Goal: Information Seeking & Learning: Learn about a topic

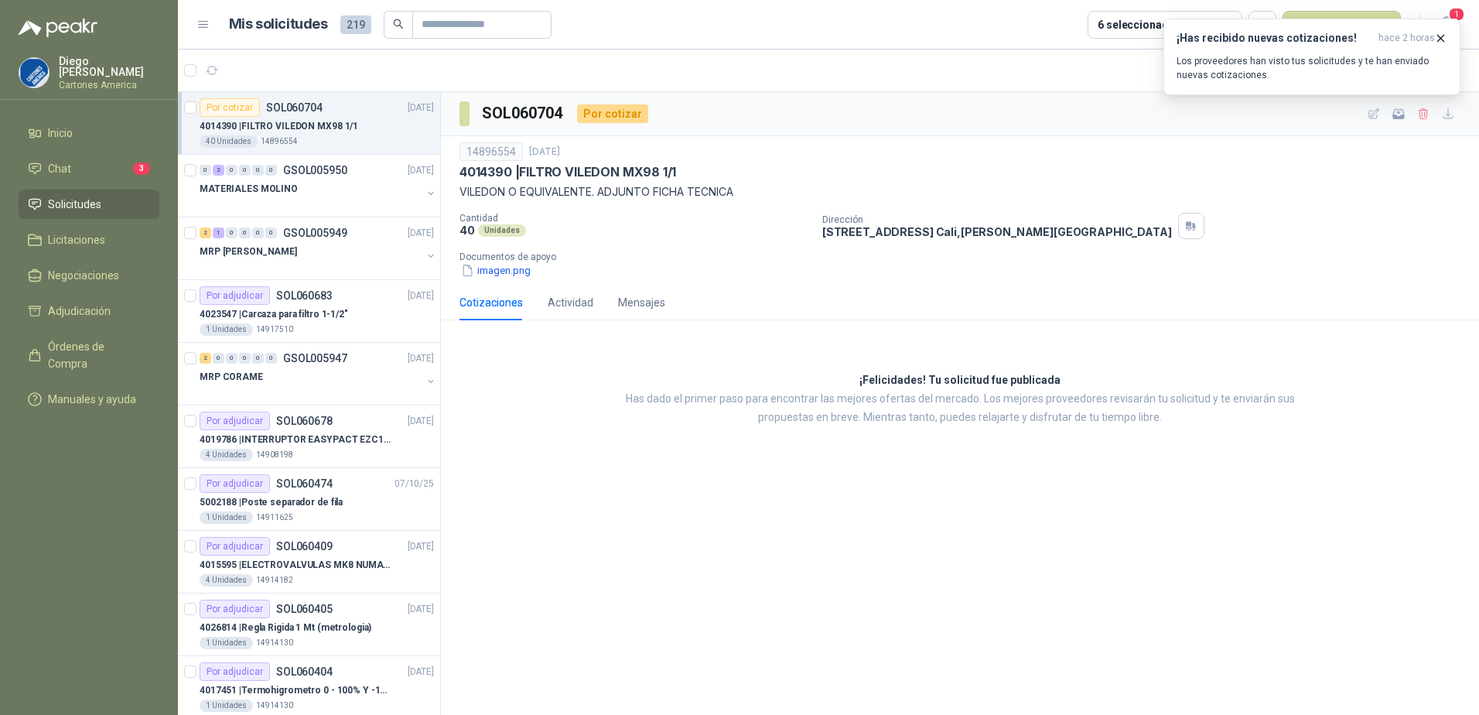
click at [95, 204] on span "Solicitudes" at bounding box center [74, 204] width 53 height 17
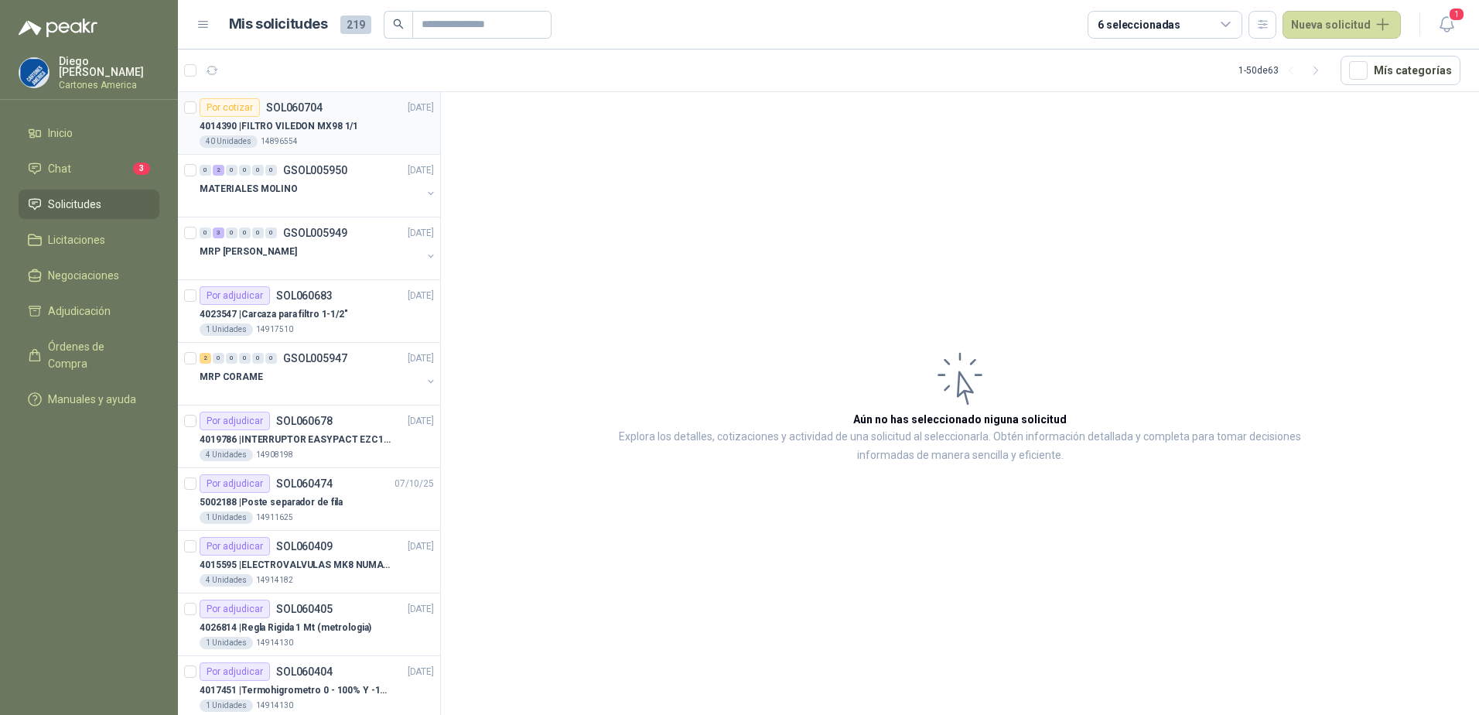
click at [317, 138] on div "40 Unidades 14896554" at bounding box center [317, 141] width 234 height 12
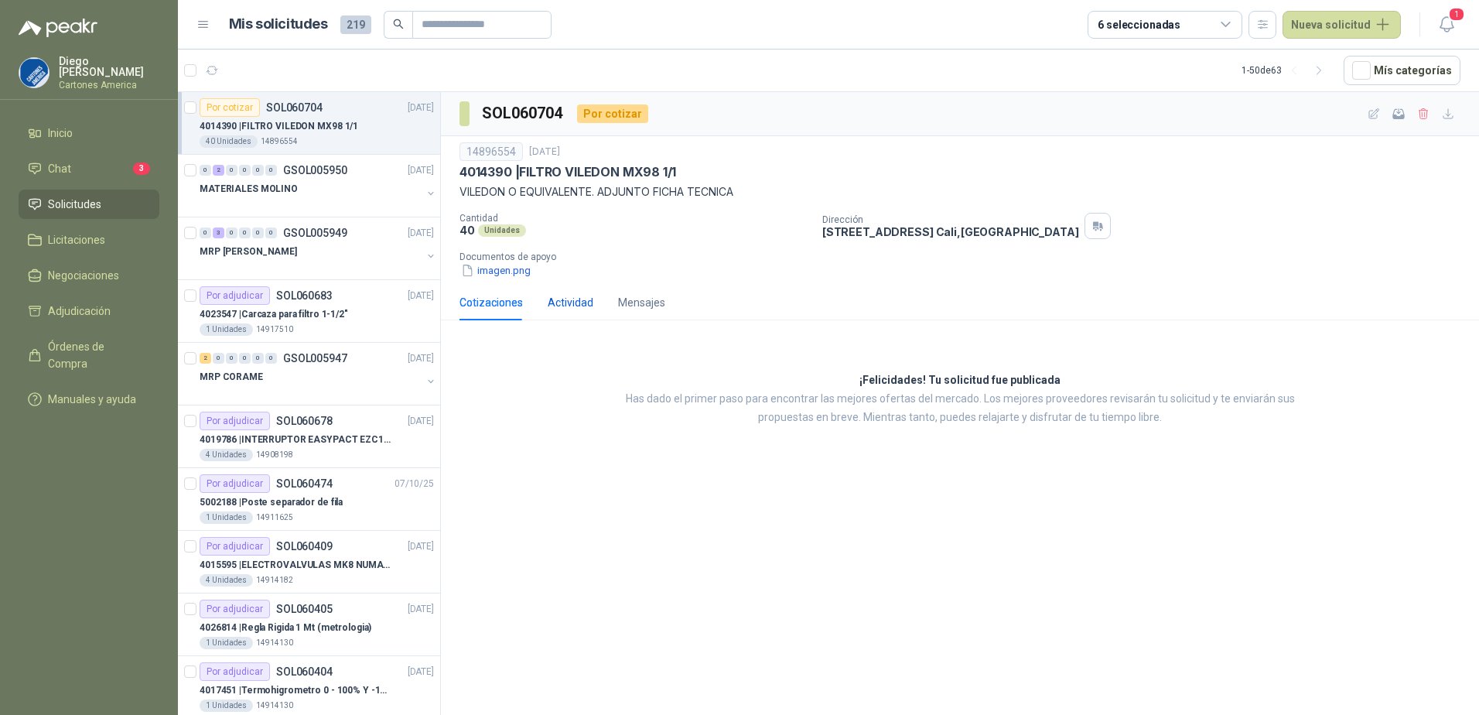
click at [565, 306] on div "Actividad" at bounding box center [571, 302] width 46 height 17
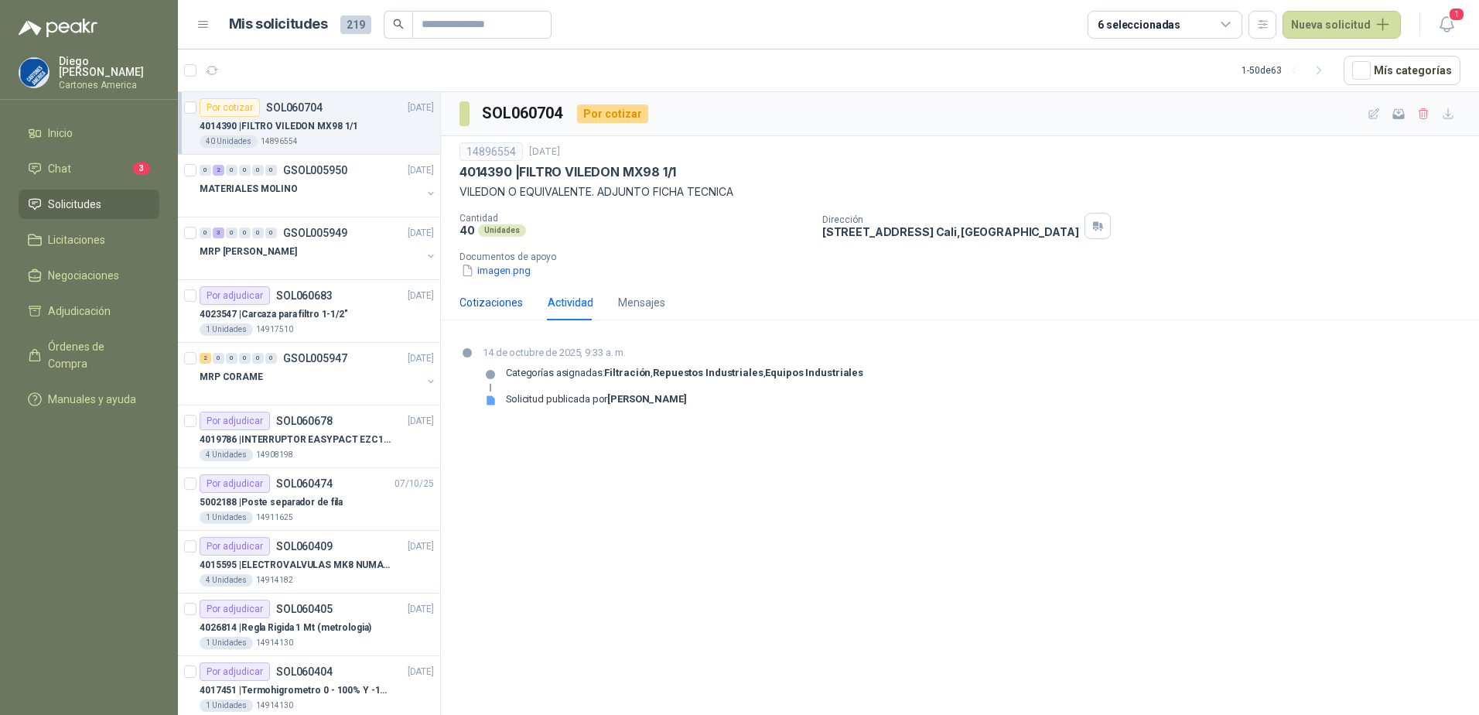
click at [490, 309] on div "Cotizaciones" at bounding box center [490, 302] width 63 height 17
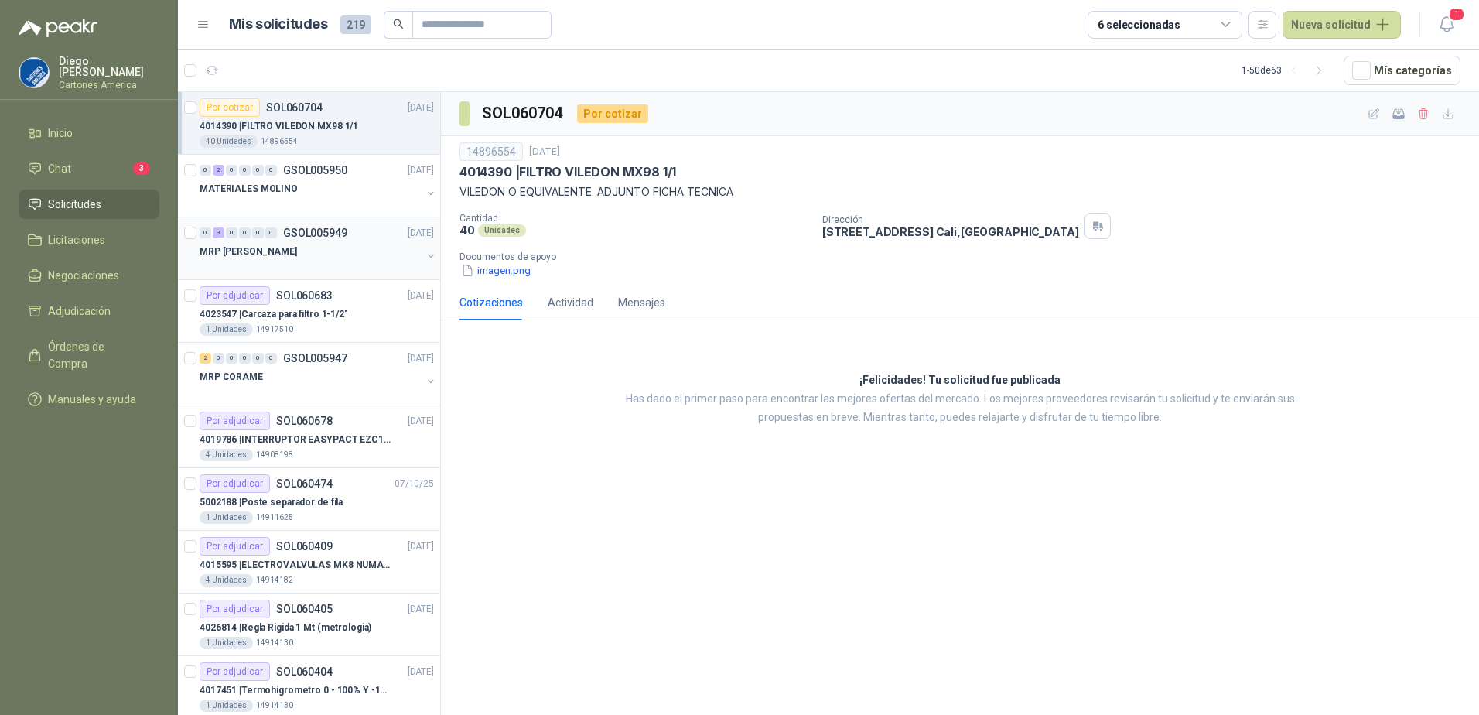
click at [302, 258] on div "MRP [PERSON_NAME]" at bounding box center [311, 251] width 222 height 19
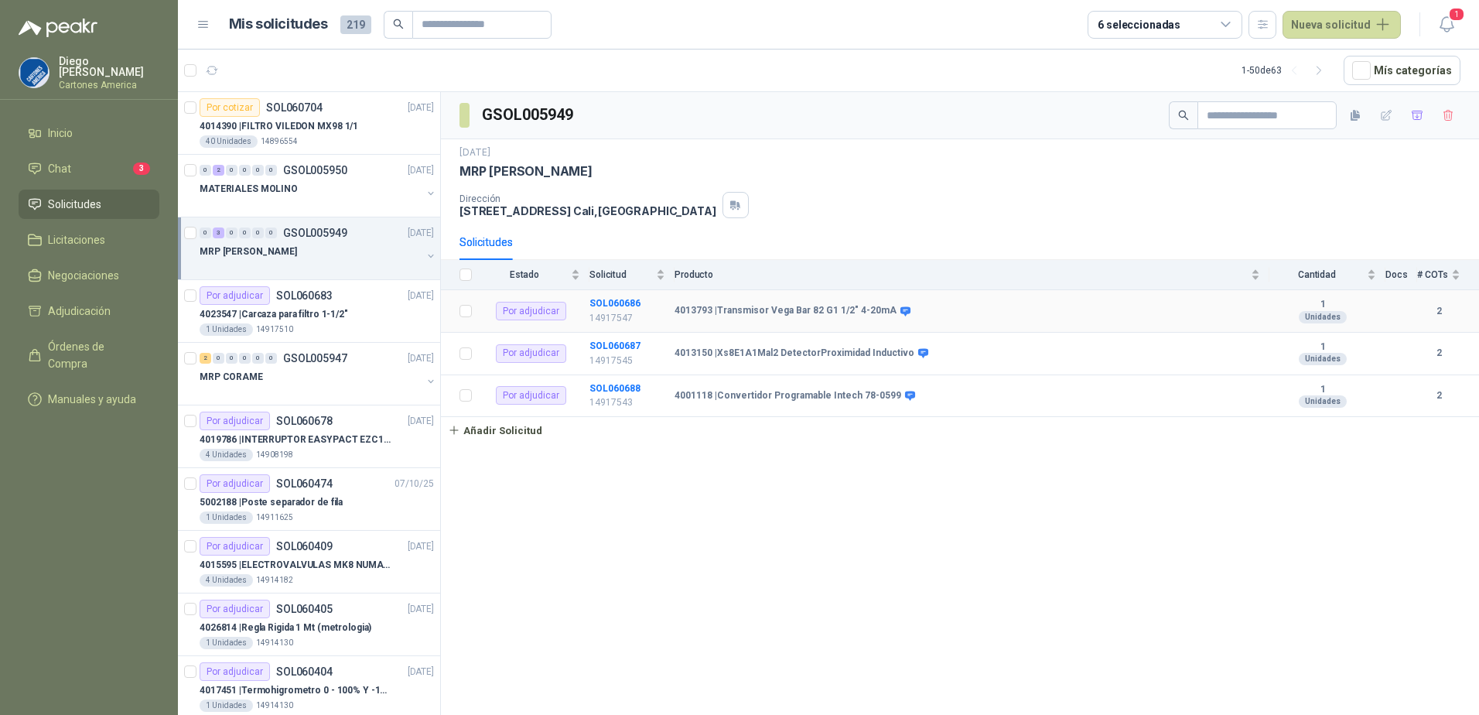
click at [914, 308] on div "4013793 | Transmisor Vega Bar 82 G1 1/2" 4-20mA" at bounding box center [968, 311] width 586 height 12
click at [603, 299] on b "SOL060686" at bounding box center [614, 303] width 51 height 11
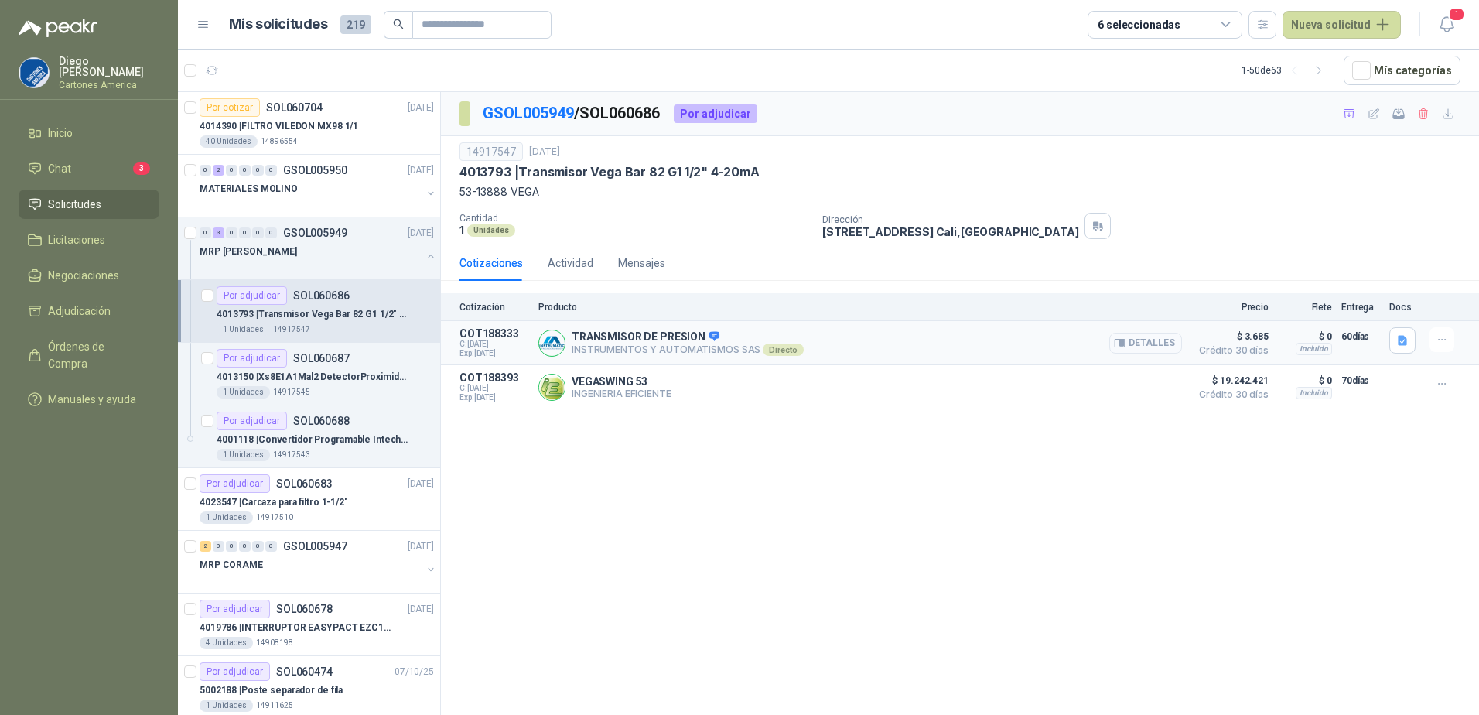
click at [1136, 344] on button "Detalles" at bounding box center [1145, 343] width 73 height 21
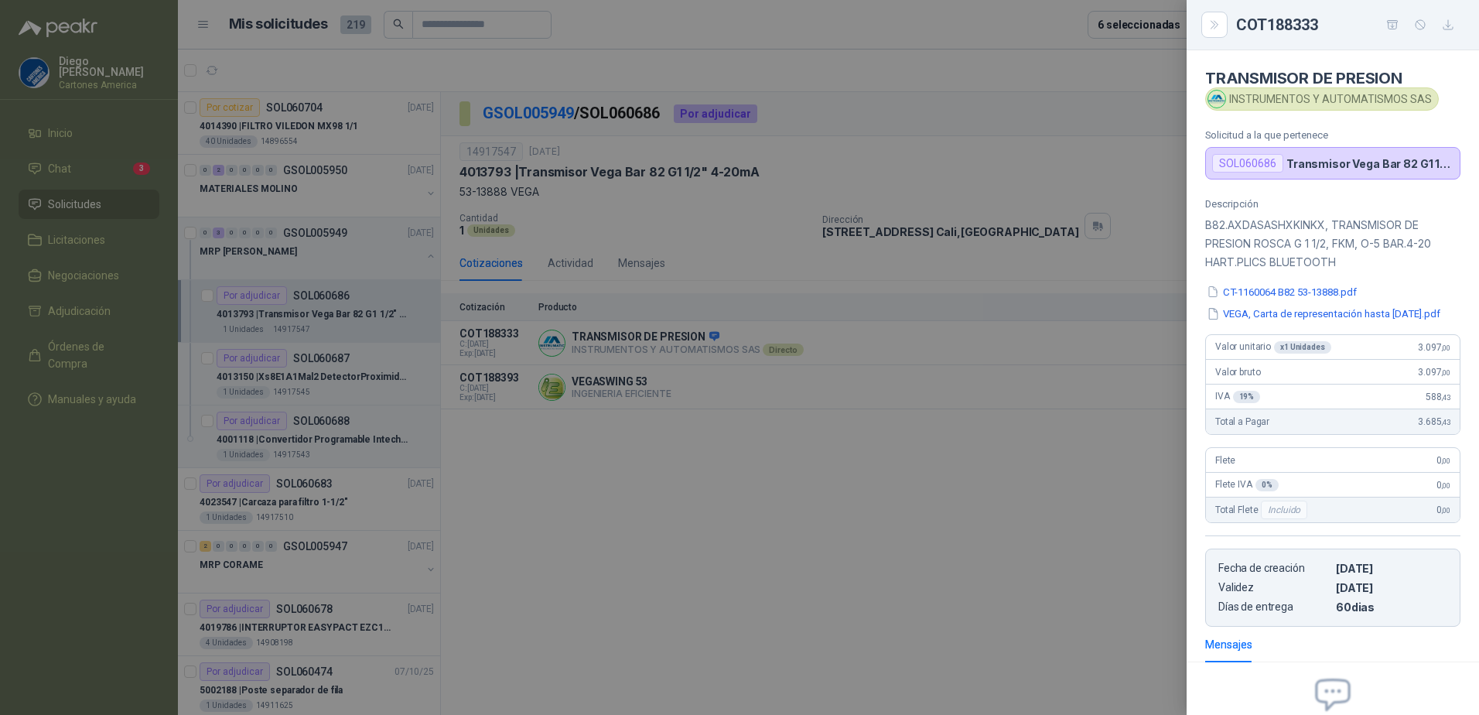
scroll to position [173, 0]
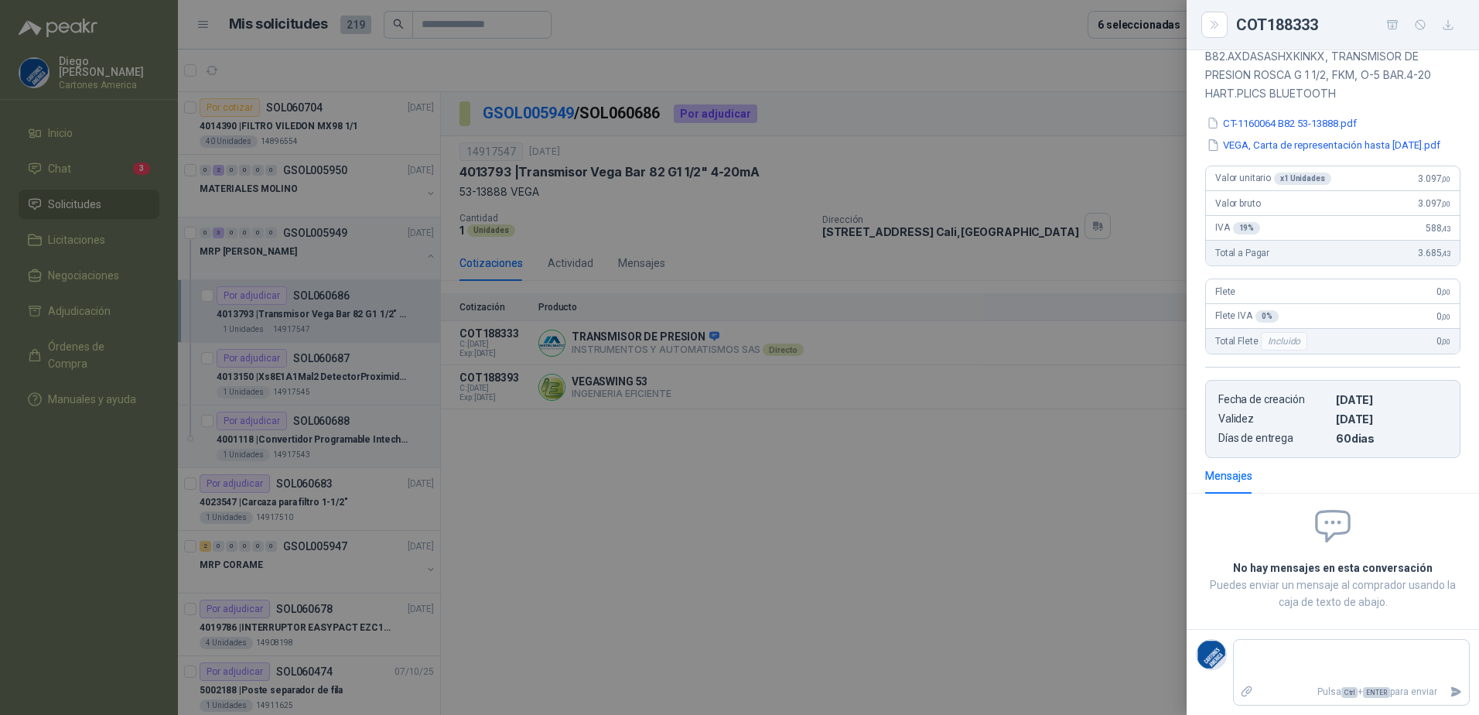
click at [854, 537] on div at bounding box center [739, 357] width 1479 height 715
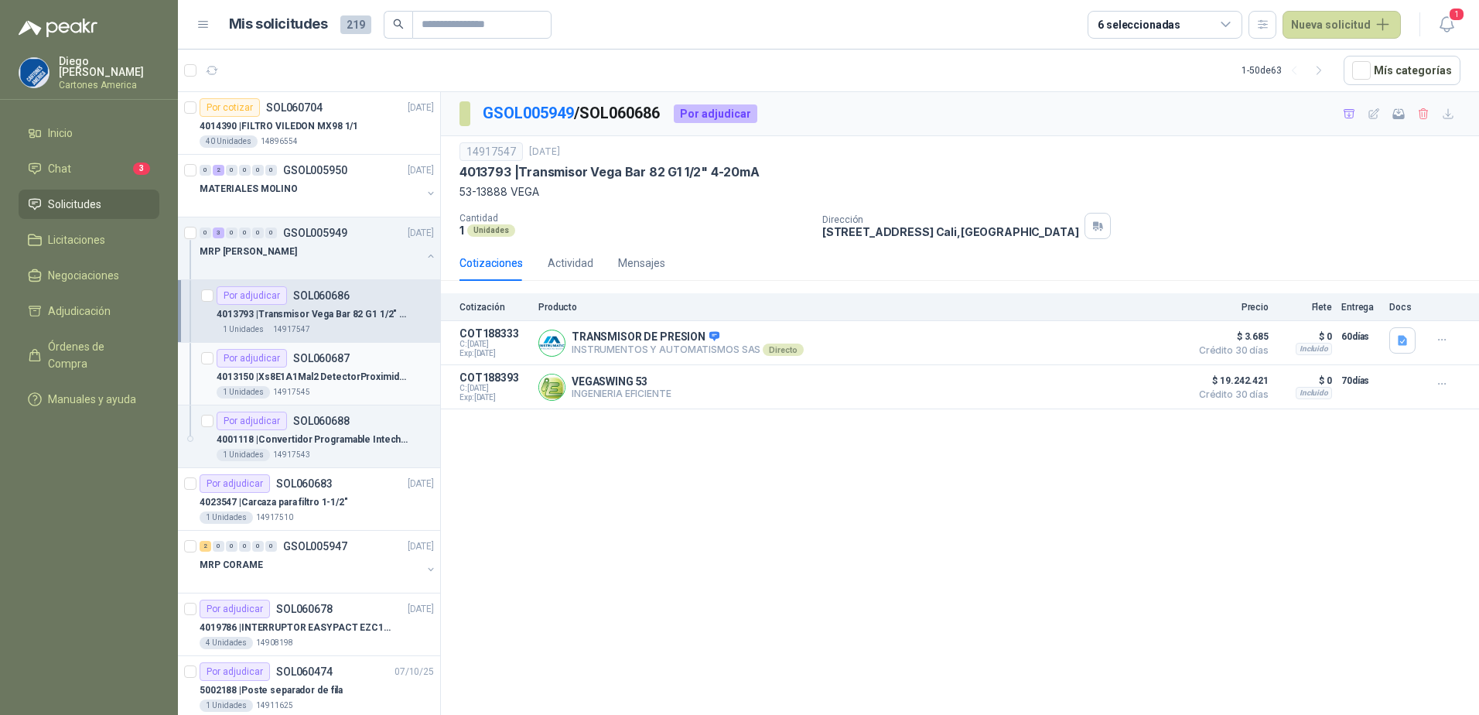
click at [305, 385] on div "4013150 | Xs8E1A1Mal2 DetectorProximidad Inductivo" at bounding box center [325, 376] width 217 height 19
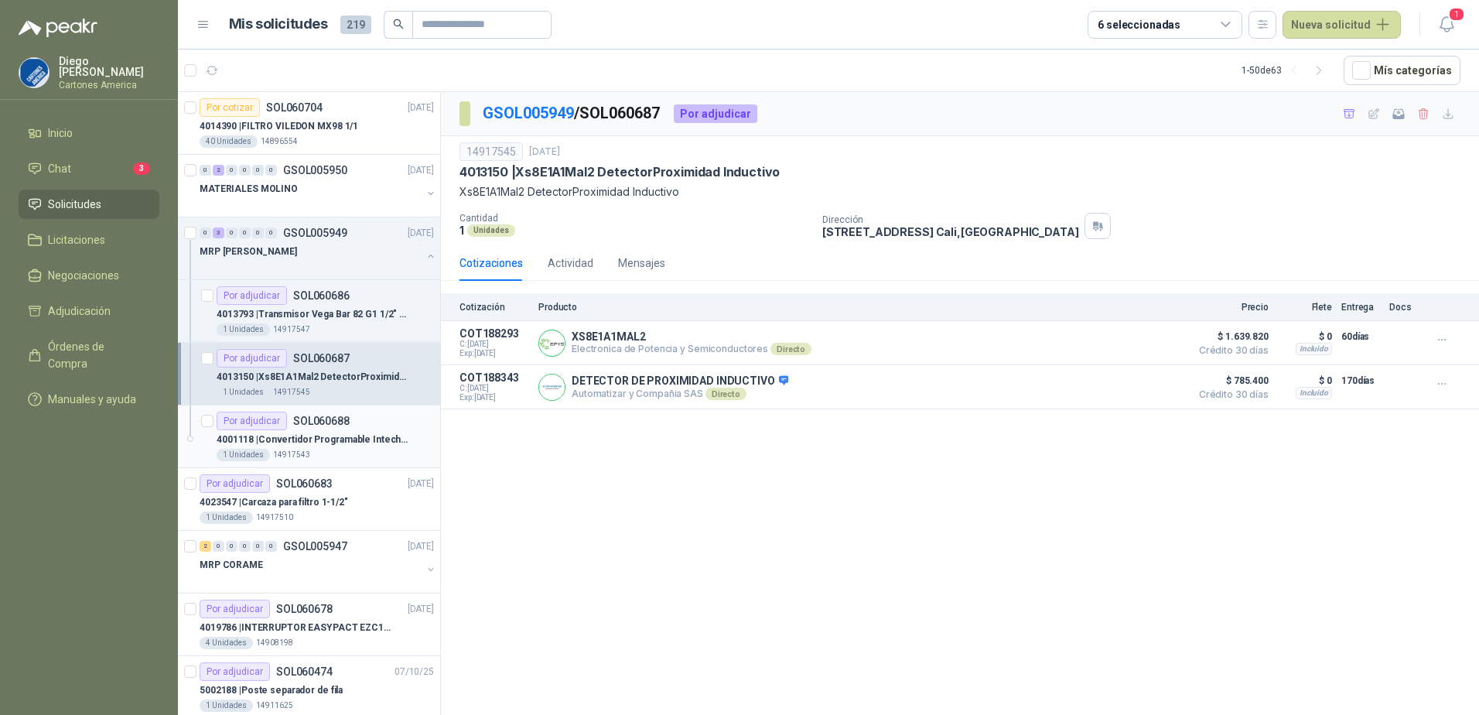
click at [336, 442] on p "4001118 | Convertidor Programable Intech 78-0599" at bounding box center [313, 439] width 193 height 15
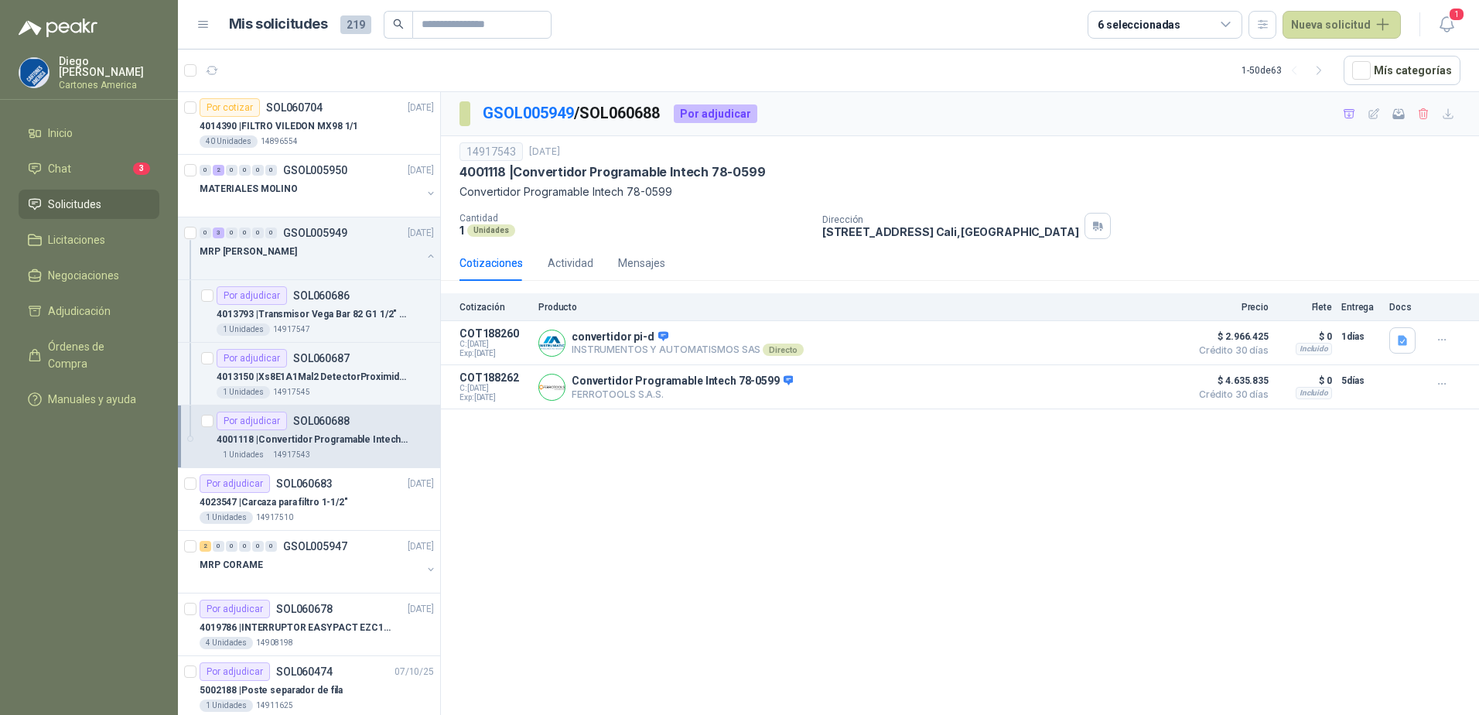
click at [760, 623] on div "GSOL005949 / SOL060688 Por adjudicar 14917543 [DATE] 4001118 | Convertidor Prog…" at bounding box center [960, 406] width 1038 height 628
drag, startPoint x: 810, startPoint y: 233, endPoint x: 1090, endPoint y: 234, distance: 280.0
click at [1090, 234] on div "Cantidad 1 Unidades Dirección [STREET_ADDRESS]" at bounding box center [959, 226] width 1001 height 26
click at [857, 185] on p "Convertidor Programable Intech 78-0599" at bounding box center [959, 191] width 1001 height 17
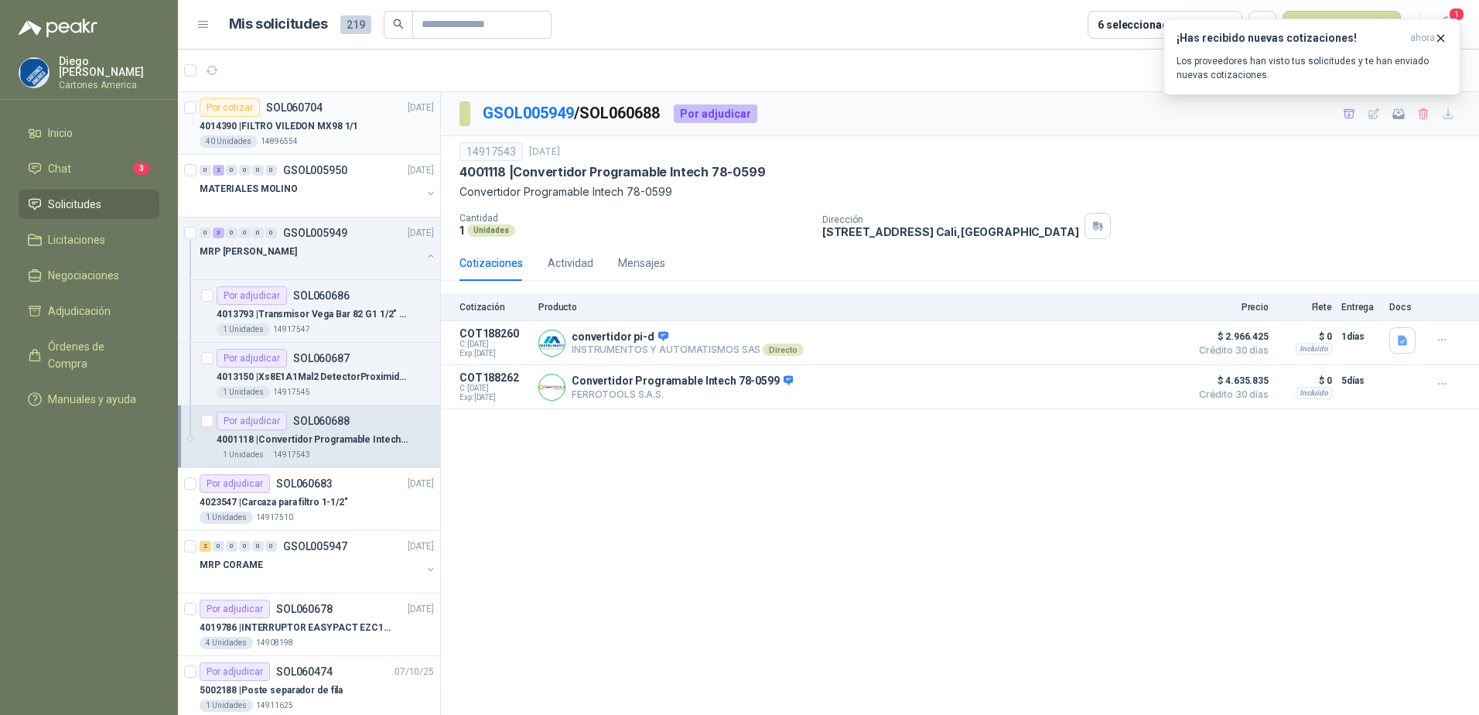
click at [258, 119] on p "4014390 | FILTRO VILEDON MX98 1/1" at bounding box center [279, 126] width 159 height 15
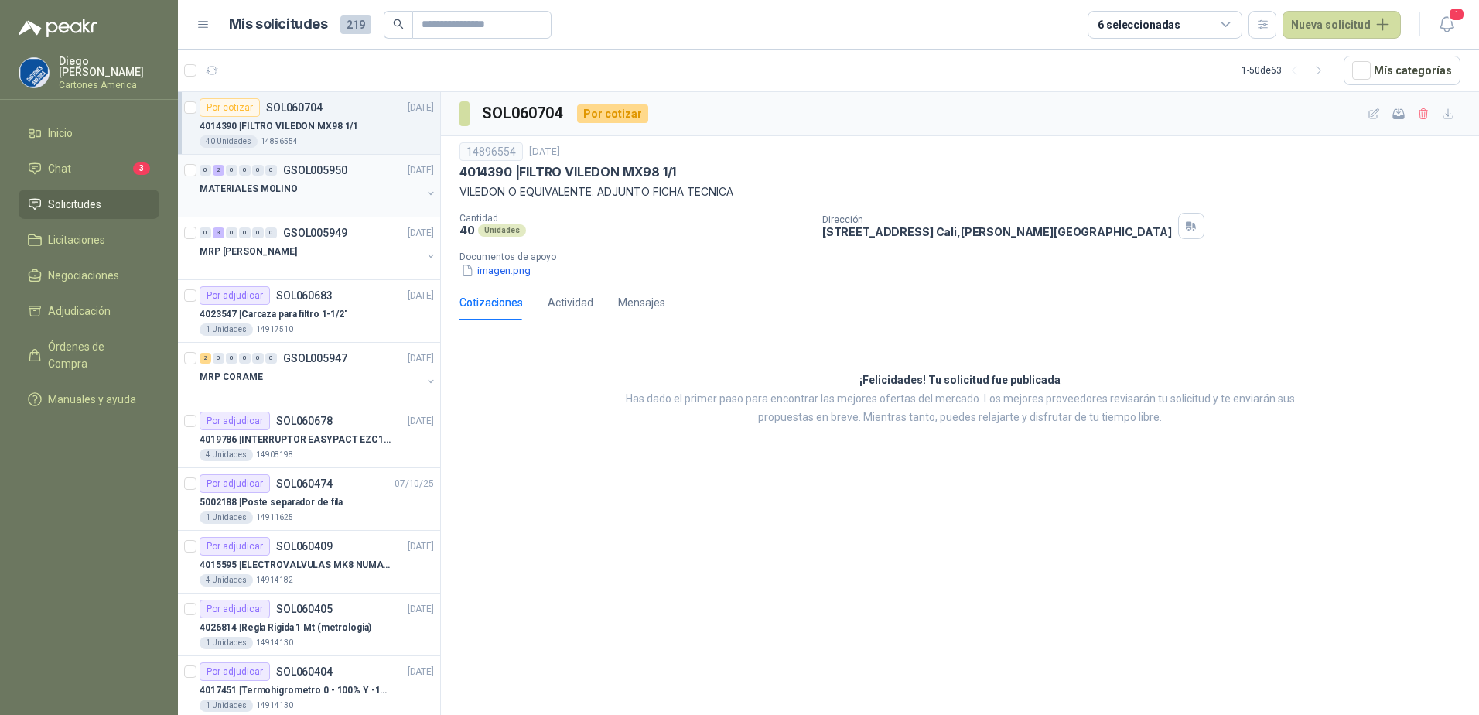
click at [323, 191] on div "MATERIALES MOLINO" at bounding box center [311, 188] width 222 height 19
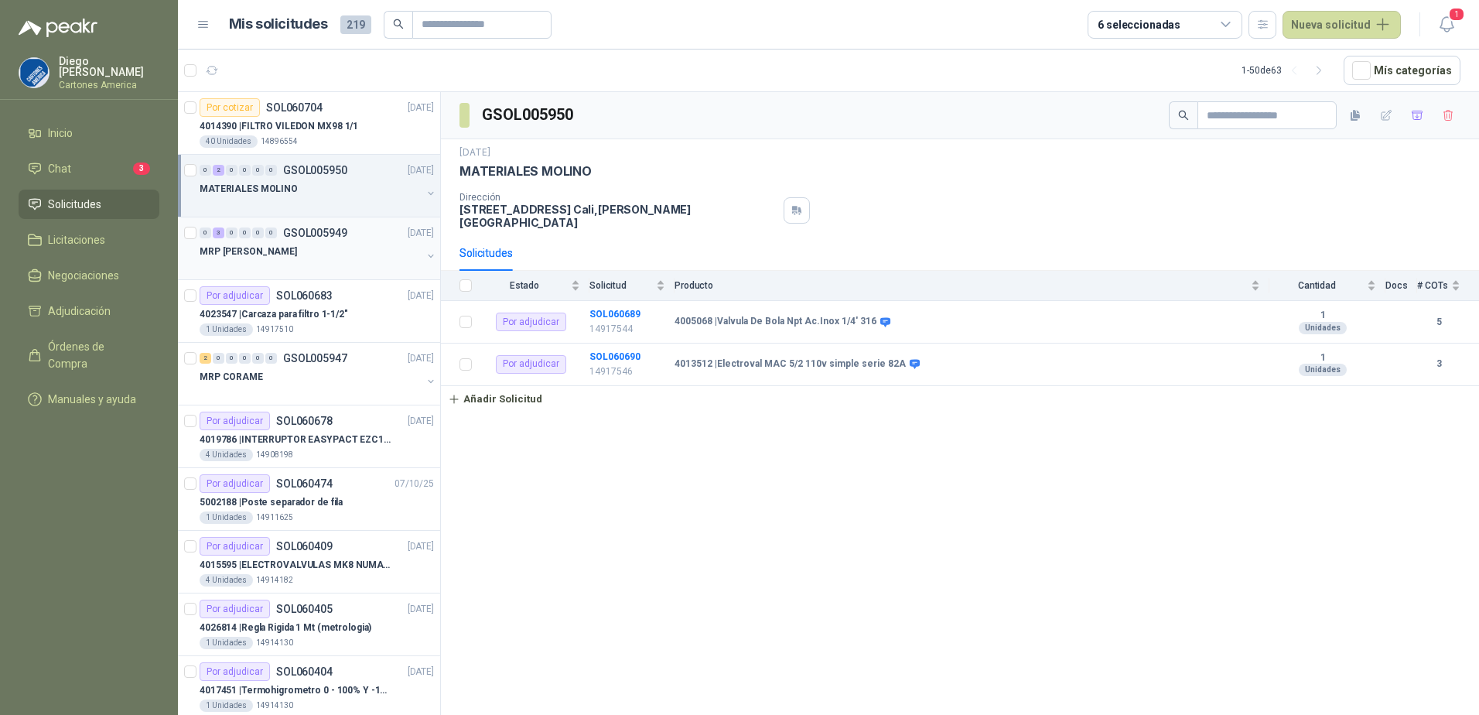
click at [322, 237] on p "GSOL005949" at bounding box center [315, 232] width 64 height 11
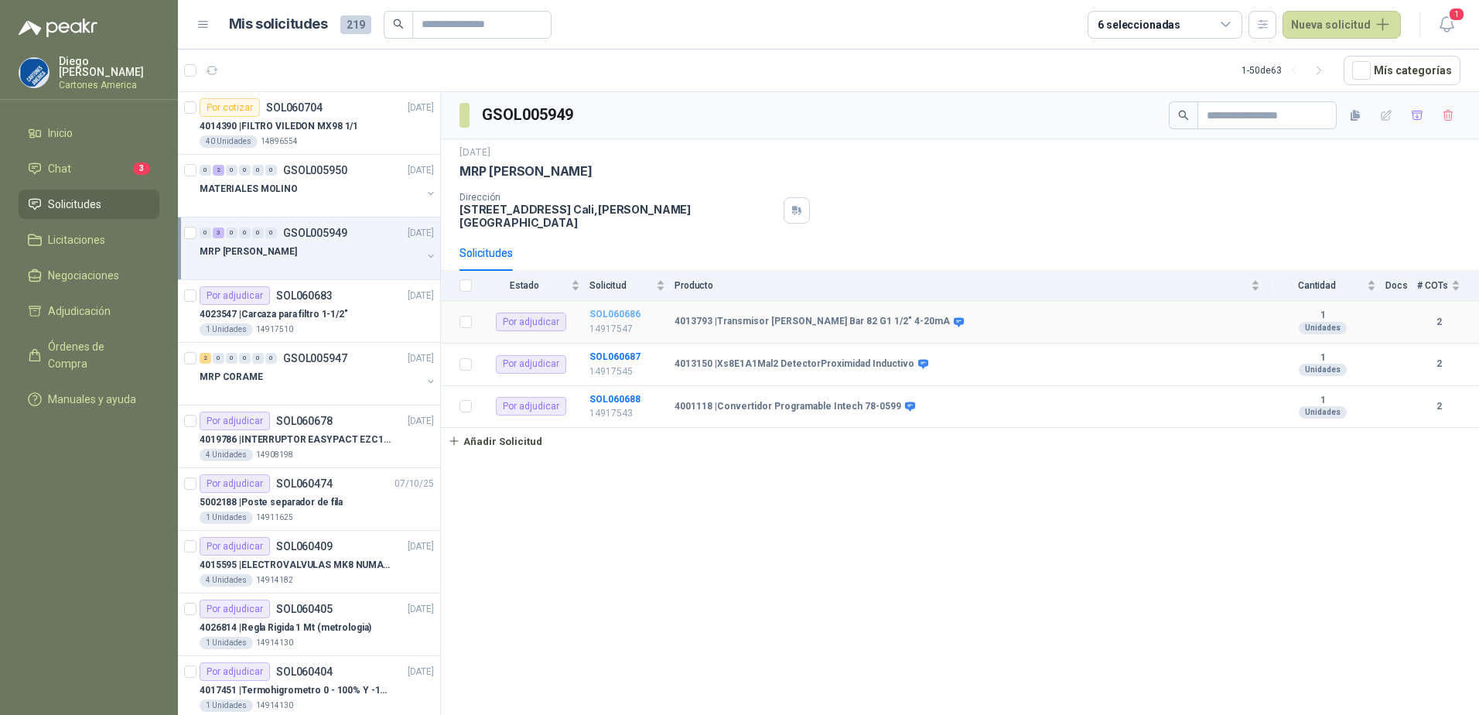
click at [620, 309] on b "SOL060686" at bounding box center [614, 314] width 51 height 11
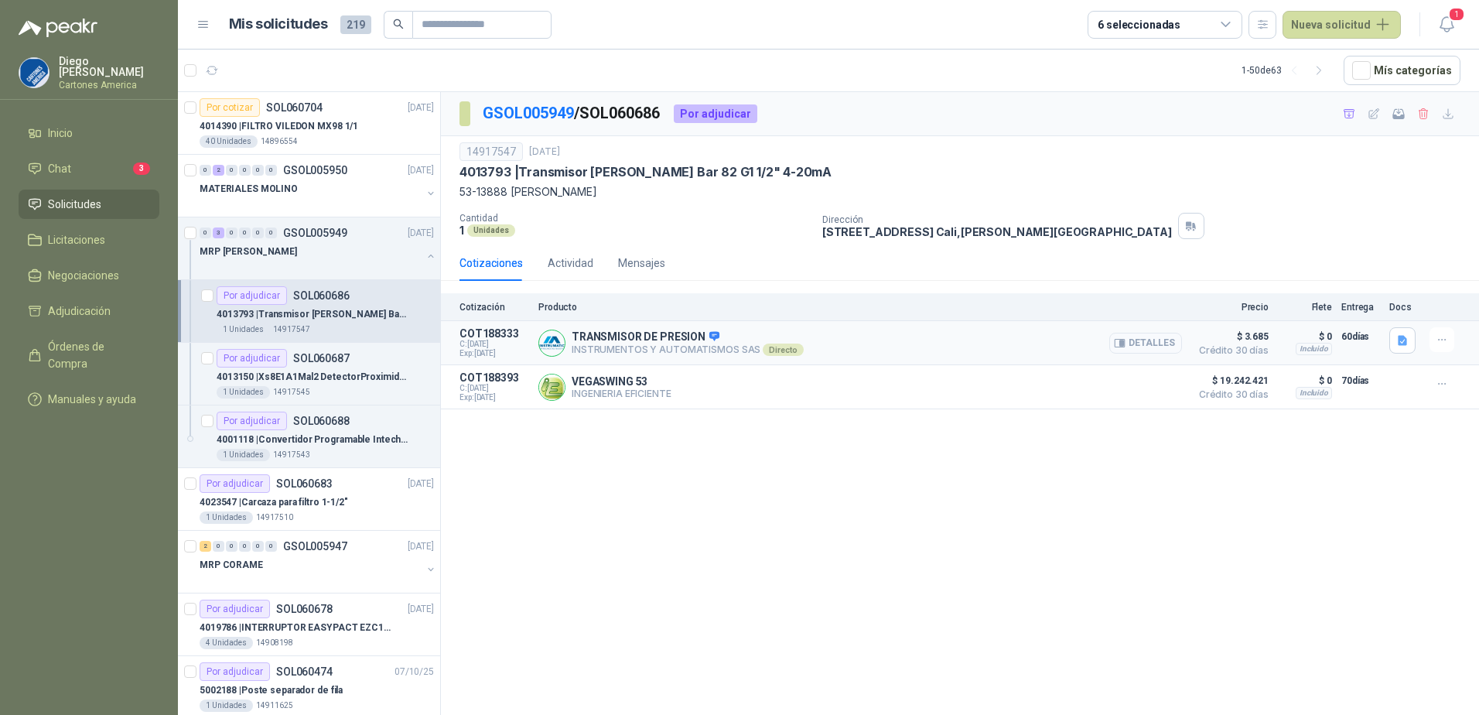
click at [1138, 336] on button "Detalles" at bounding box center [1145, 343] width 73 height 21
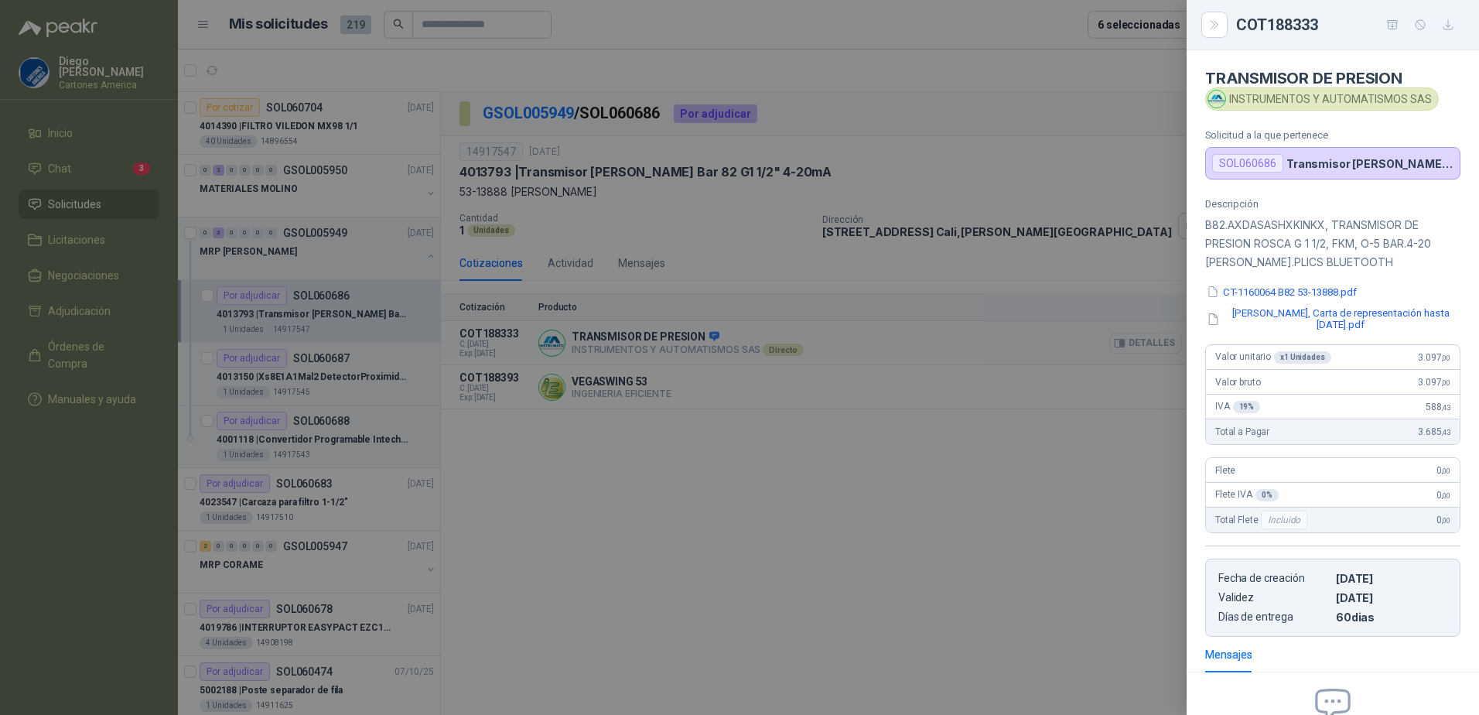
scroll to position [173, 0]
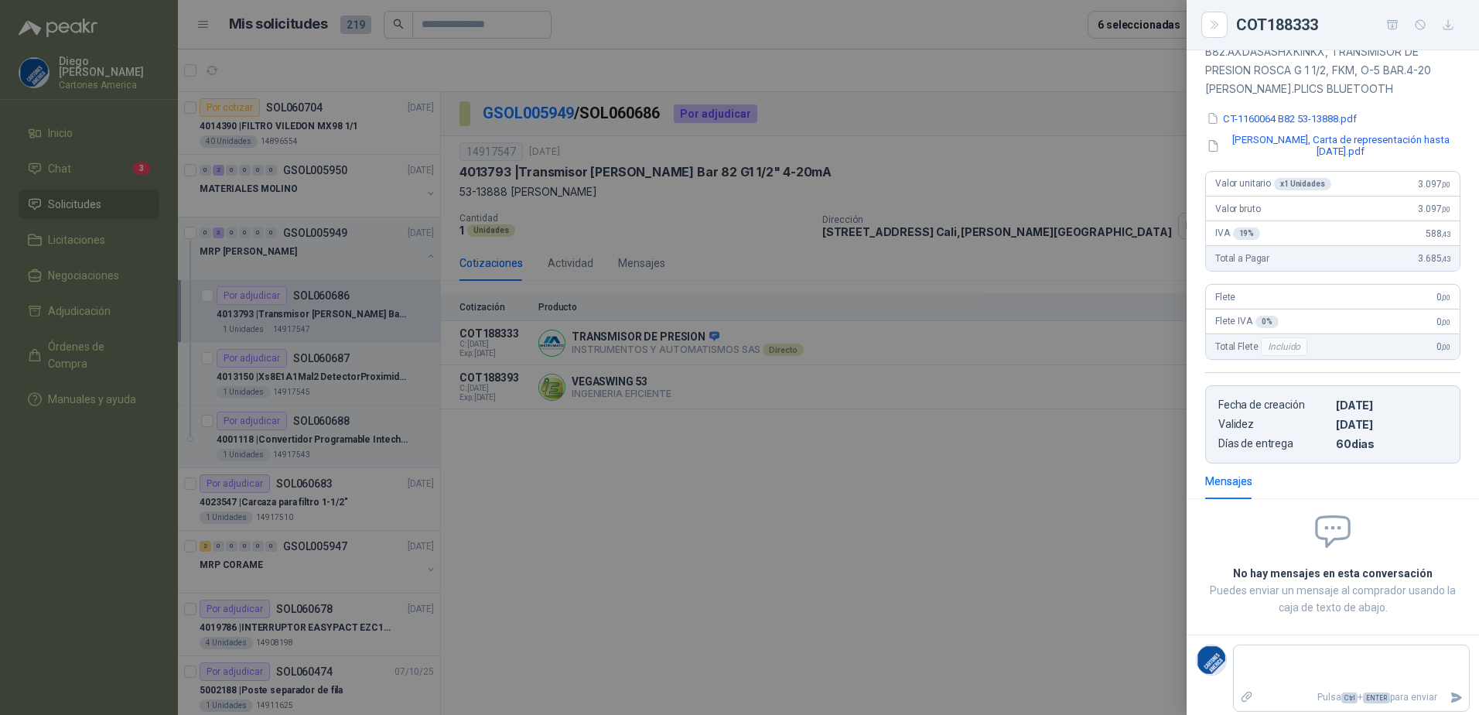
click at [852, 507] on div at bounding box center [739, 357] width 1479 height 715
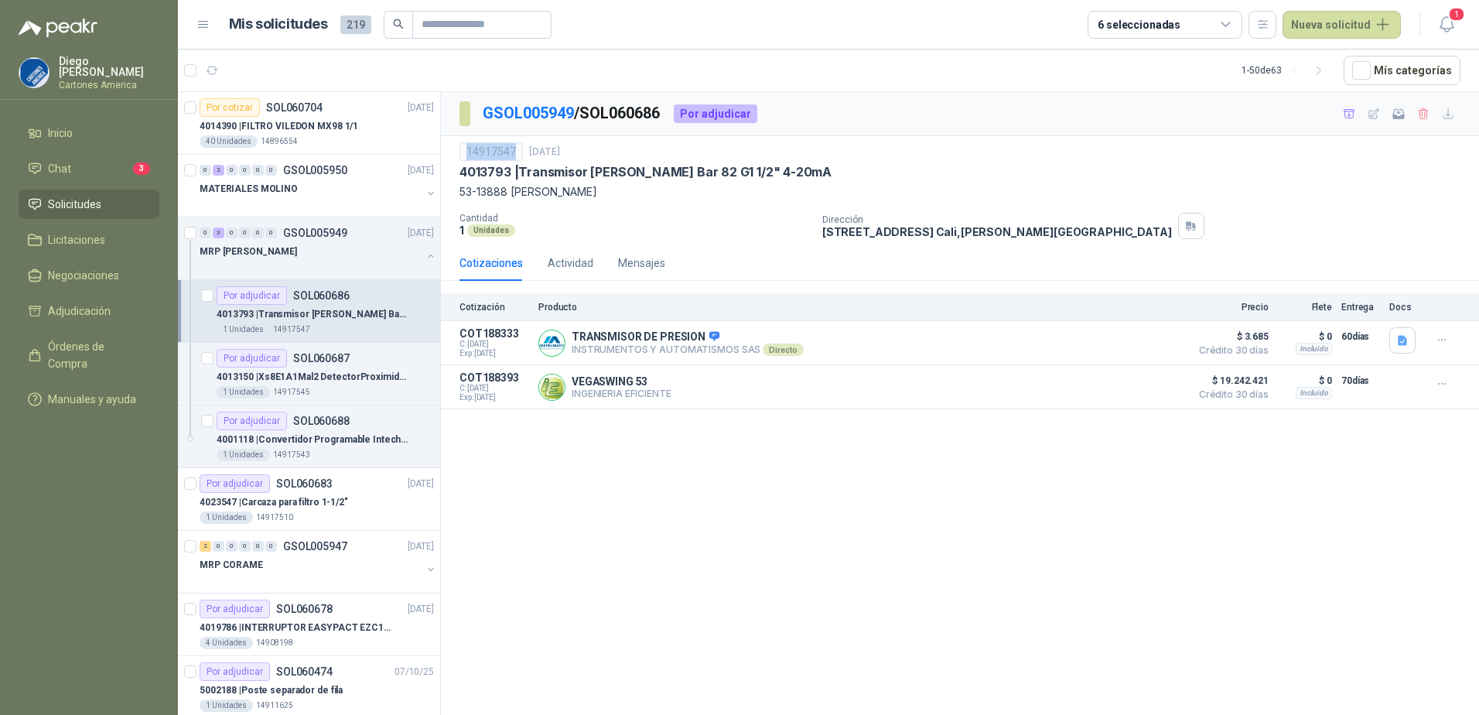
drag, startPoint x: 514, startPoint y: 152, endPoint x: 466, endPoint y: 153, distance: 47.2
click at [466, 153] on div "14917547" at bounding box center [490, 151] width 63 height 19
copy div "14917547"
click at [664, 579] on div "GSOL005949 / SOL060686 Por adjudicar 14917547 10 oct, 2025 4013793 | Transmisor…" at bounding box center [960, 406] width 1038 height 628
click at [361, 378] on p "4013150 | Xs8E1A1Mal2 DetectorProximidad Inductivo" at bounding box center [313, 377] width 193 height 15
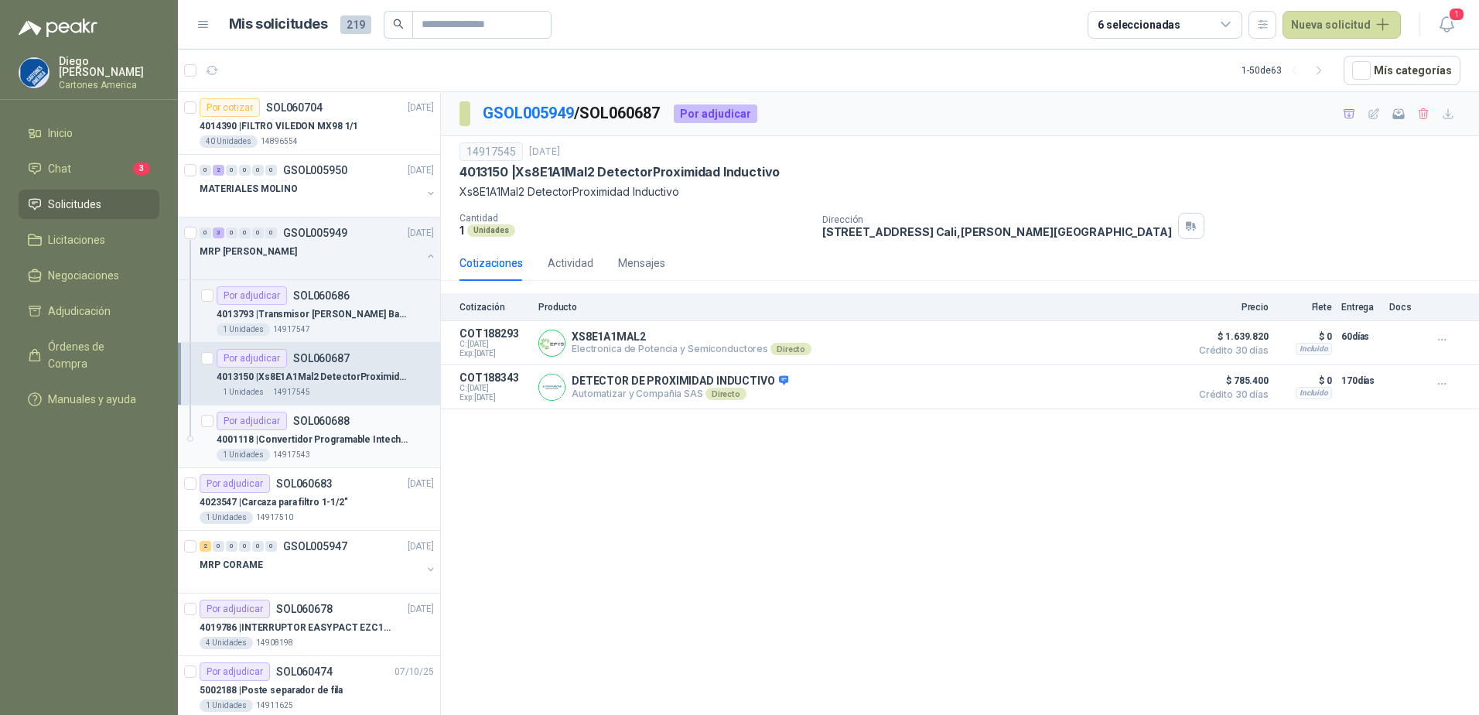
click at [337, 439] on p "4001118 | Convertidor Programable Intech 78-0599" at bounding box center [313, 439] width 193 height 15
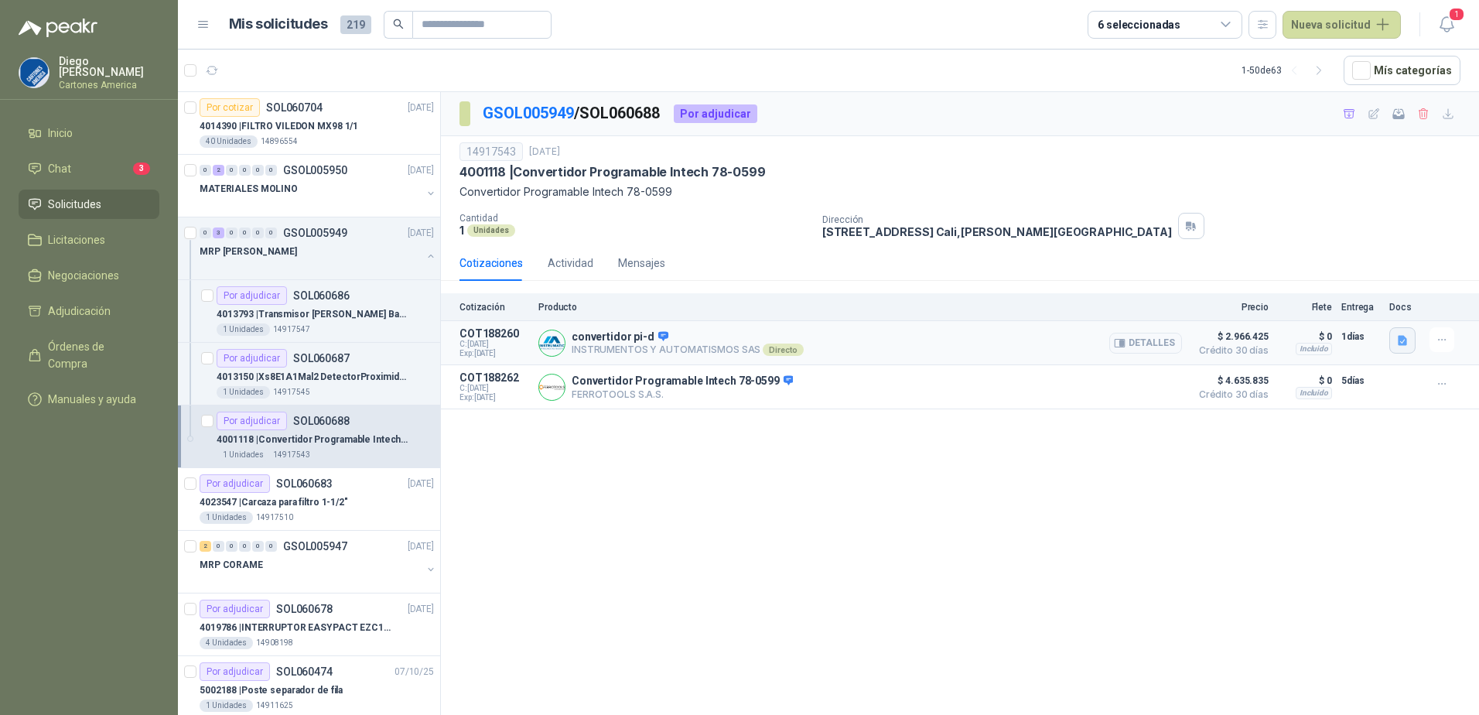
click at [1399, 342] on icon "button" at bounding box center [1402, 341] width 9 height 10
click at [1346, 305] on button "CT-1160058 pi-d.pdf" at bounding box center [1350, 307] width 111 height 16
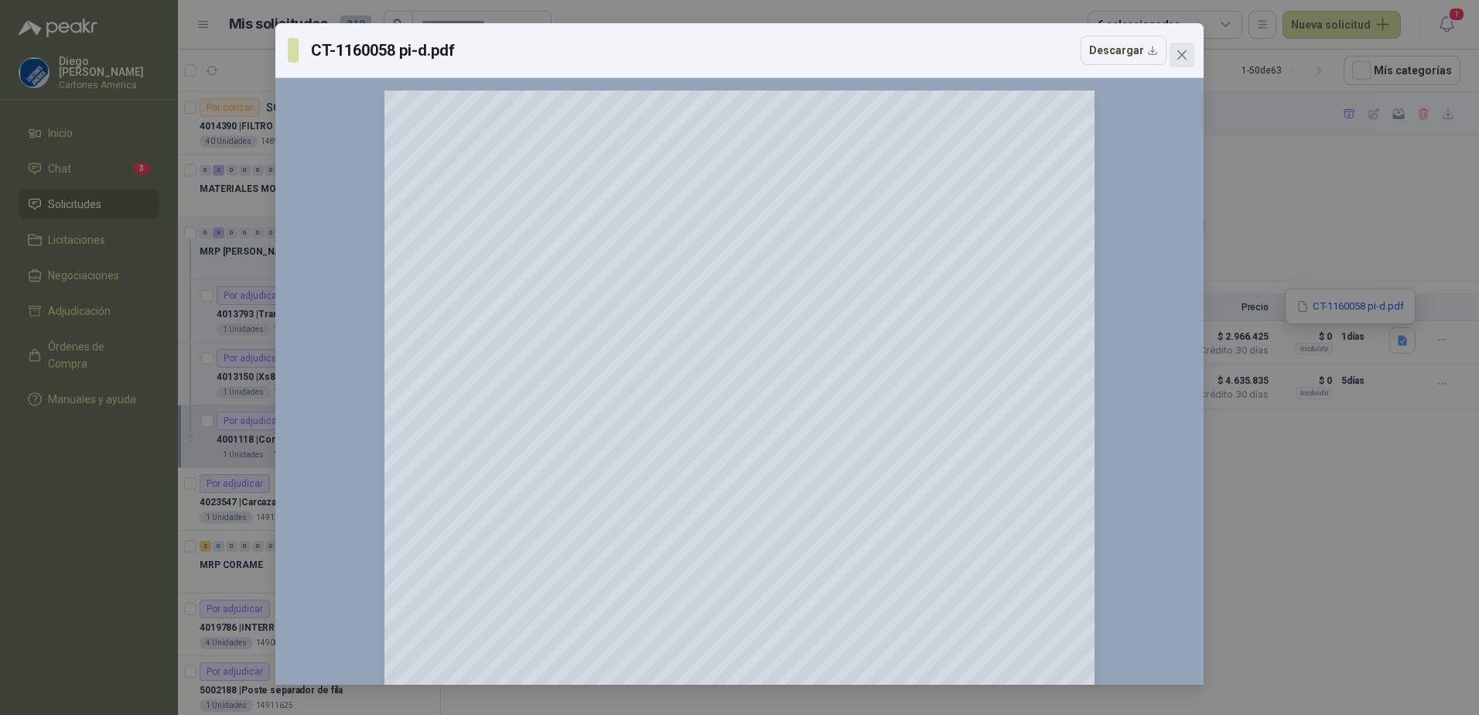
click at [1179, 51] on icon "close" at bounding box center [1181, 54] width 9 height 9
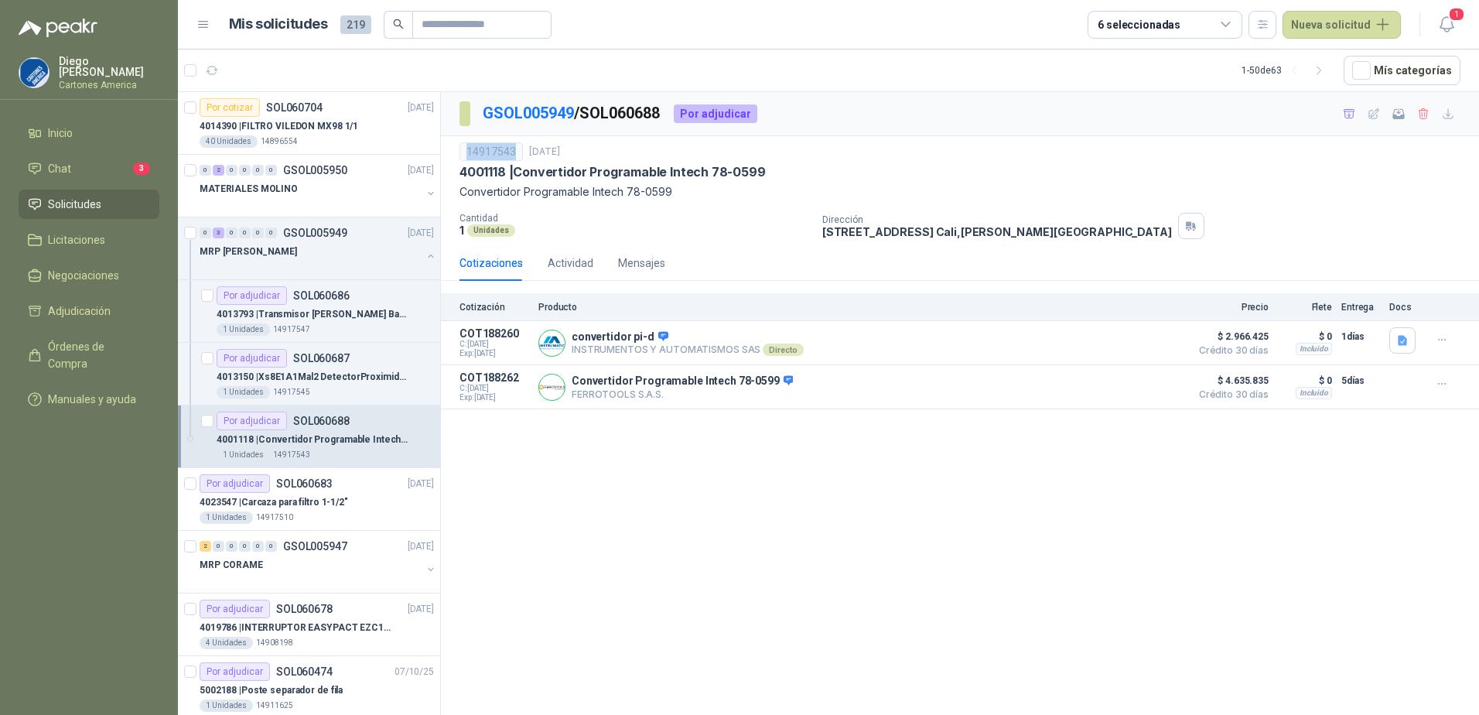
drag, startPoint x: 518, startPoint y: 149, endPoint x: 467, endPoint y: 155, distance: 51.3
click at [467, 155] on div "14917543" at bounding box center [490, 151] width 63 height 19
copy div "14917543"
click at [1396, 337] on icon "button" at bounding box center [1402, 340] width 13 height 13
click at [1361, 311] on button "CT-1160058 pi-d.pdf" at bounding box center [1350, 307] width 111 height 16
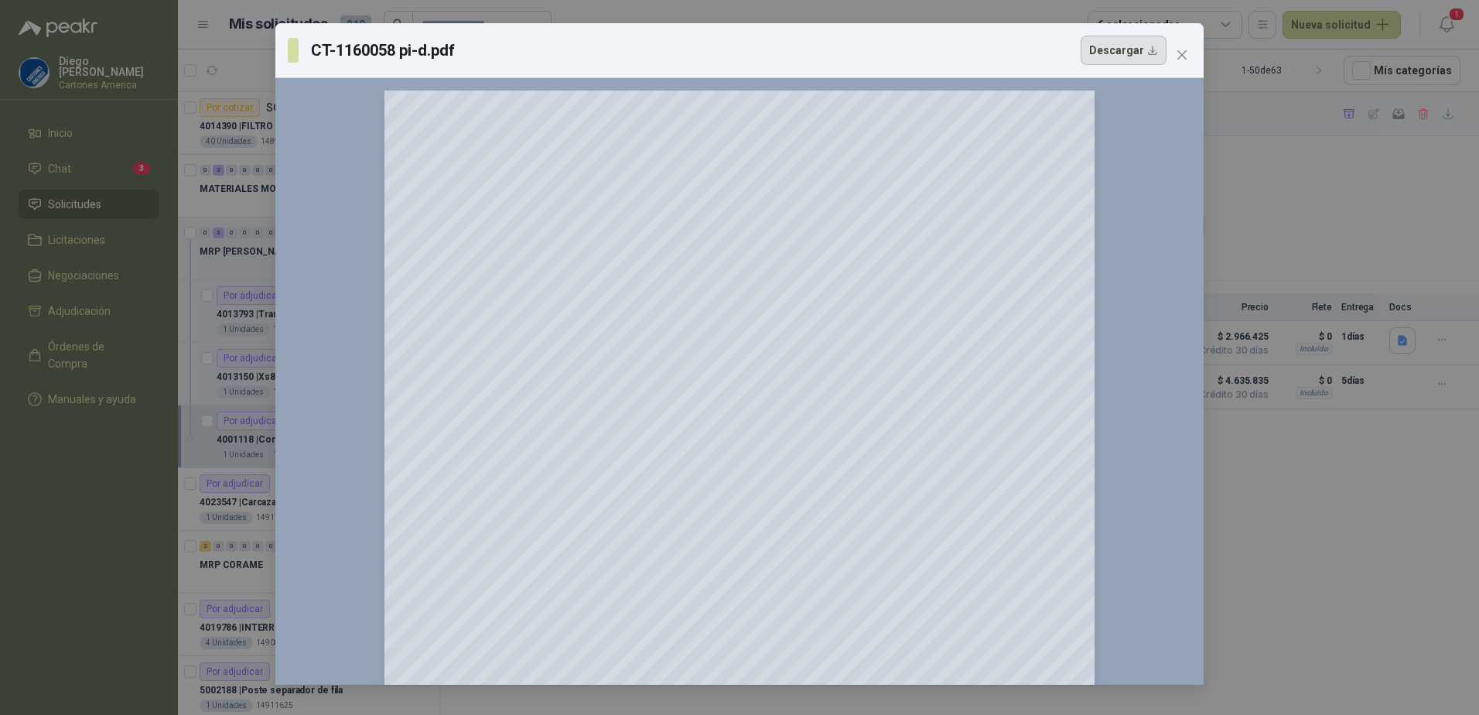
click at [1127, 46] on button "Descargar" at bounding box center [1124, 50] width 86 height 29
drag, startPoint x: 1409, startPoint y: 471, endPoint x: 1360, endPoint y: 354, distance: 126.6
click at [1409, 471] on div "CT-1160058 pi-d.pdf Descargar 150 %" at bounding box center [739, 357] width 1479 height 715
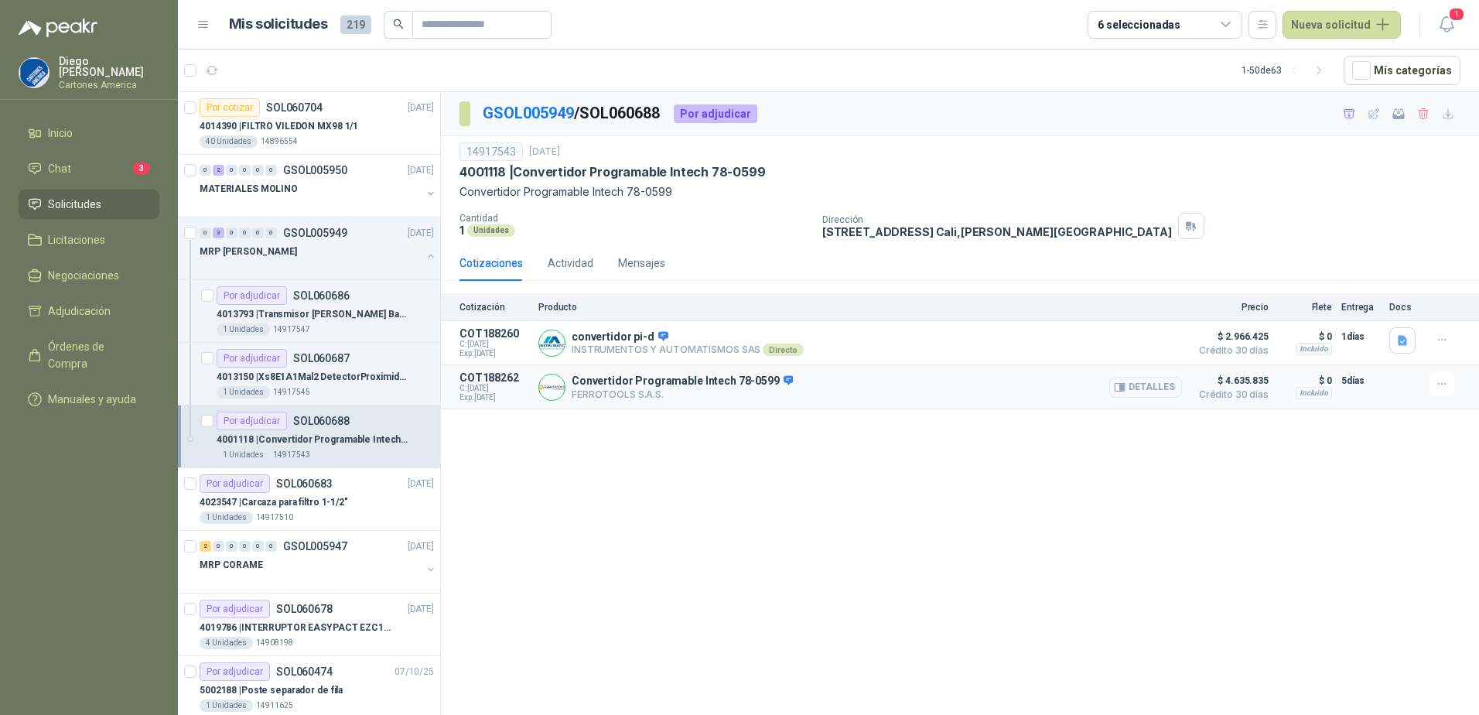
click at [651, 407] on article "COT188262 C: 10/10/2025 Exp: 09/11/2025 Convertidor Programable Intech 78-0599 …" at bounding box center [960, 387] width 1038 height 44
click at [1134, 383] on button "Detalles" at bounding box center [1145, 387] width 73 height 21
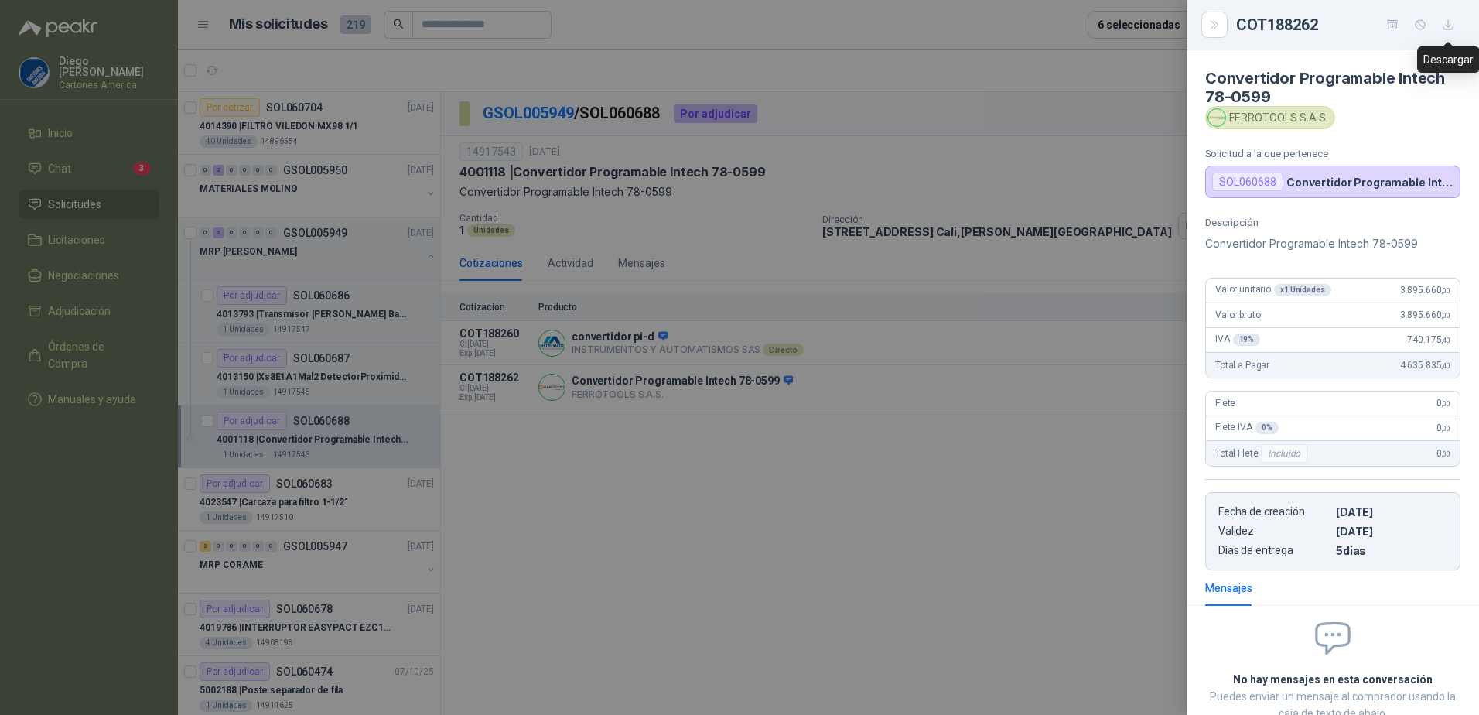
click at [1443, 26] on icon "button" at bounding box center [1448, 25] width 13 height 13
click at [949, 517] on div at bounding box center [739, 357] width 1479 height 715
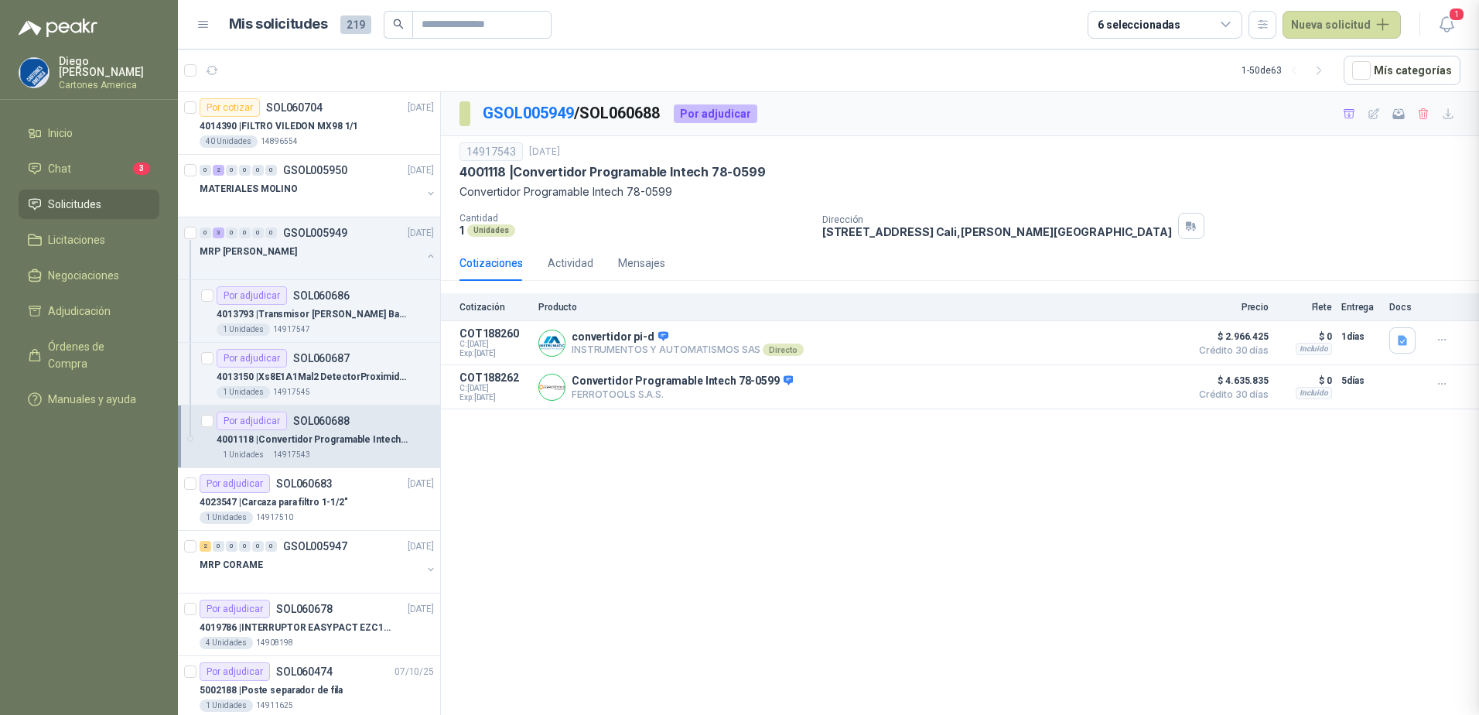
scroll to position [112, 0]
click at [356, 323] on div "1 Unidades 14917547" at bounding box center [325, 329] width 217 height 12
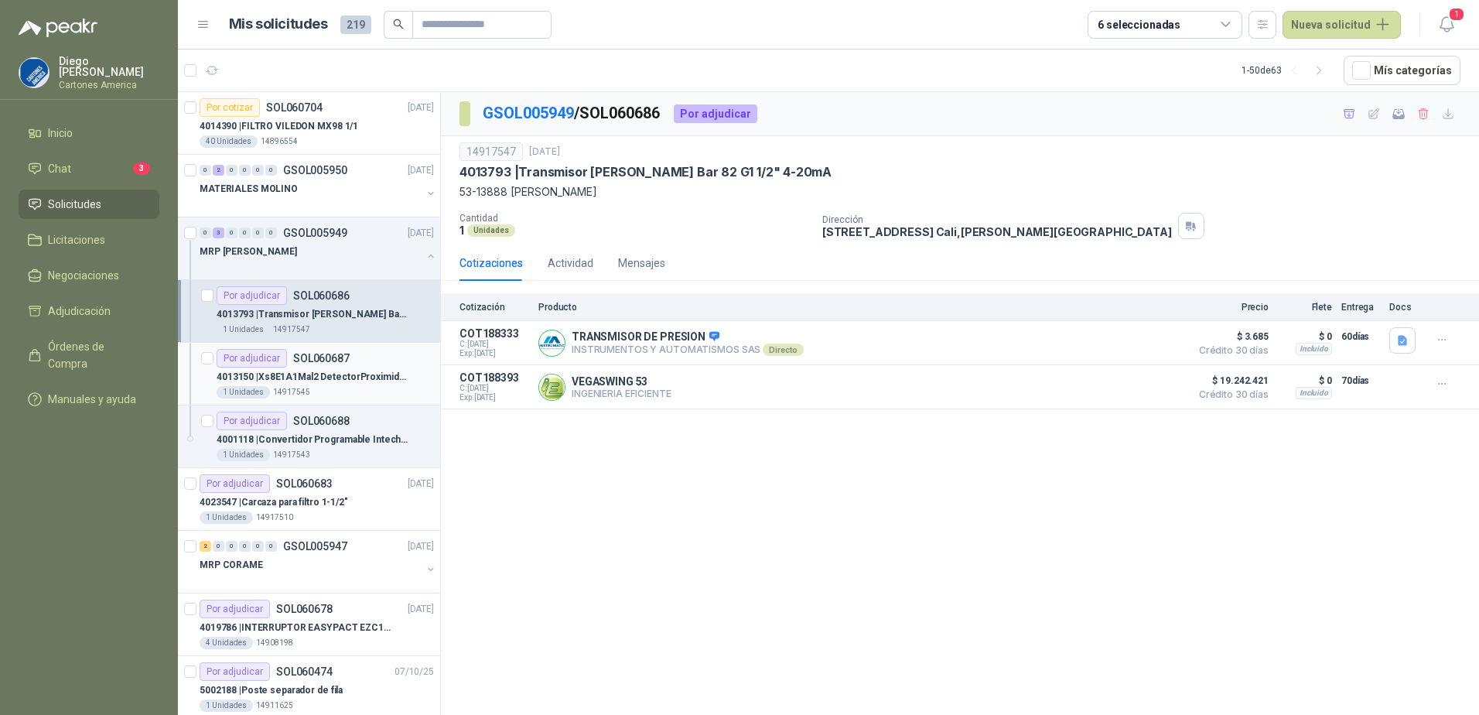
click at [337, 396] on div "1 Unidades 14917545" at bounding box center [325, 392] width 217 height 12
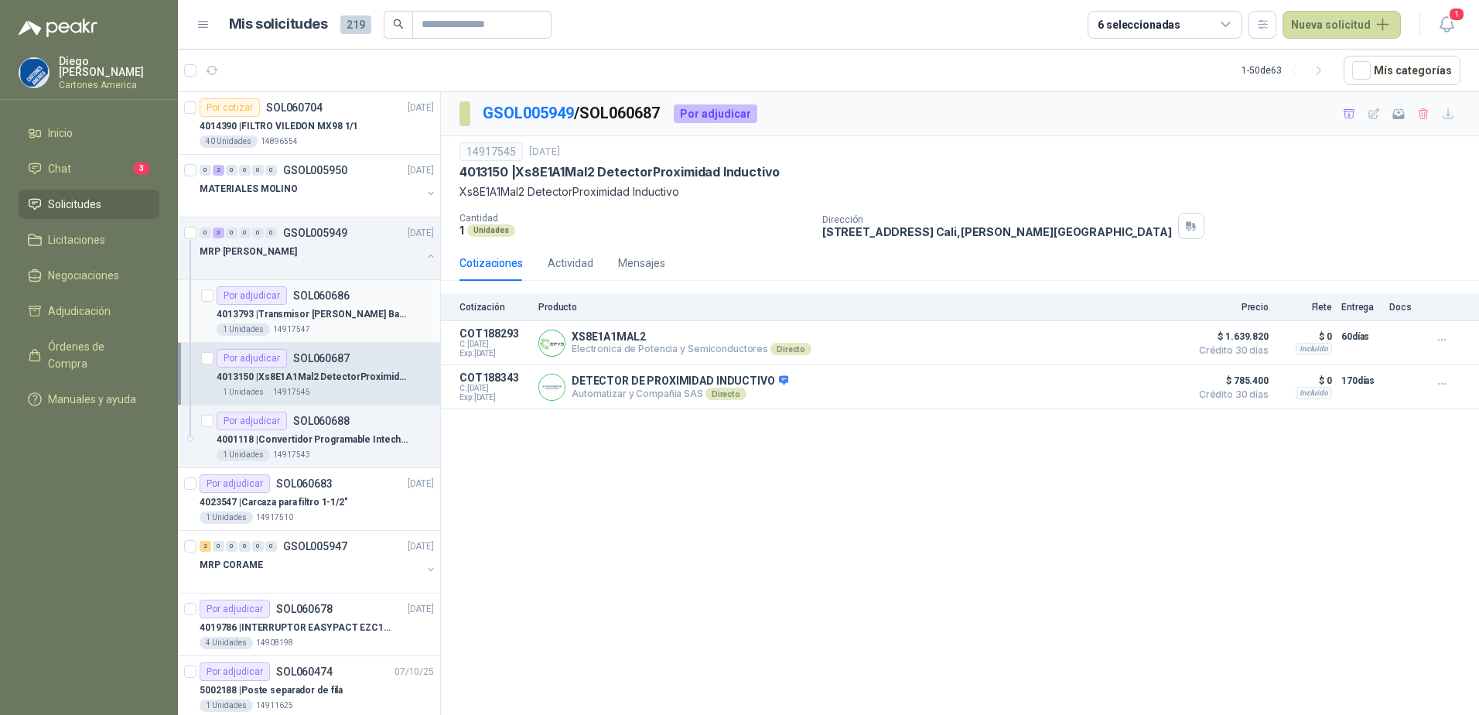
click at [363, 311] on p "4013793 | Transmisor Vega Bar 82 G1 1/2" 4-20mA" at bounding box center [313, 314] width 193 height 15
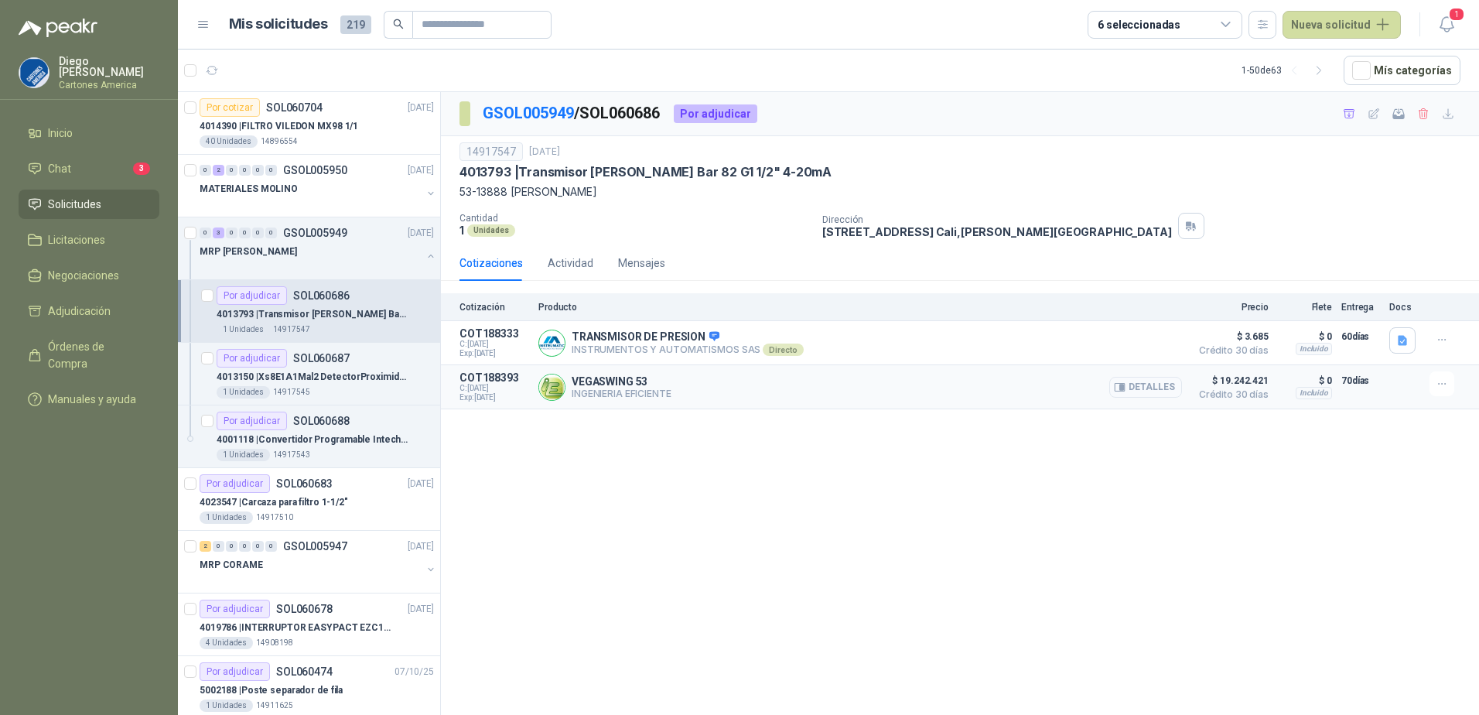
click at [1141, 388] on button "Detalles" at bounding box center [1145, 387] width 73 height 21
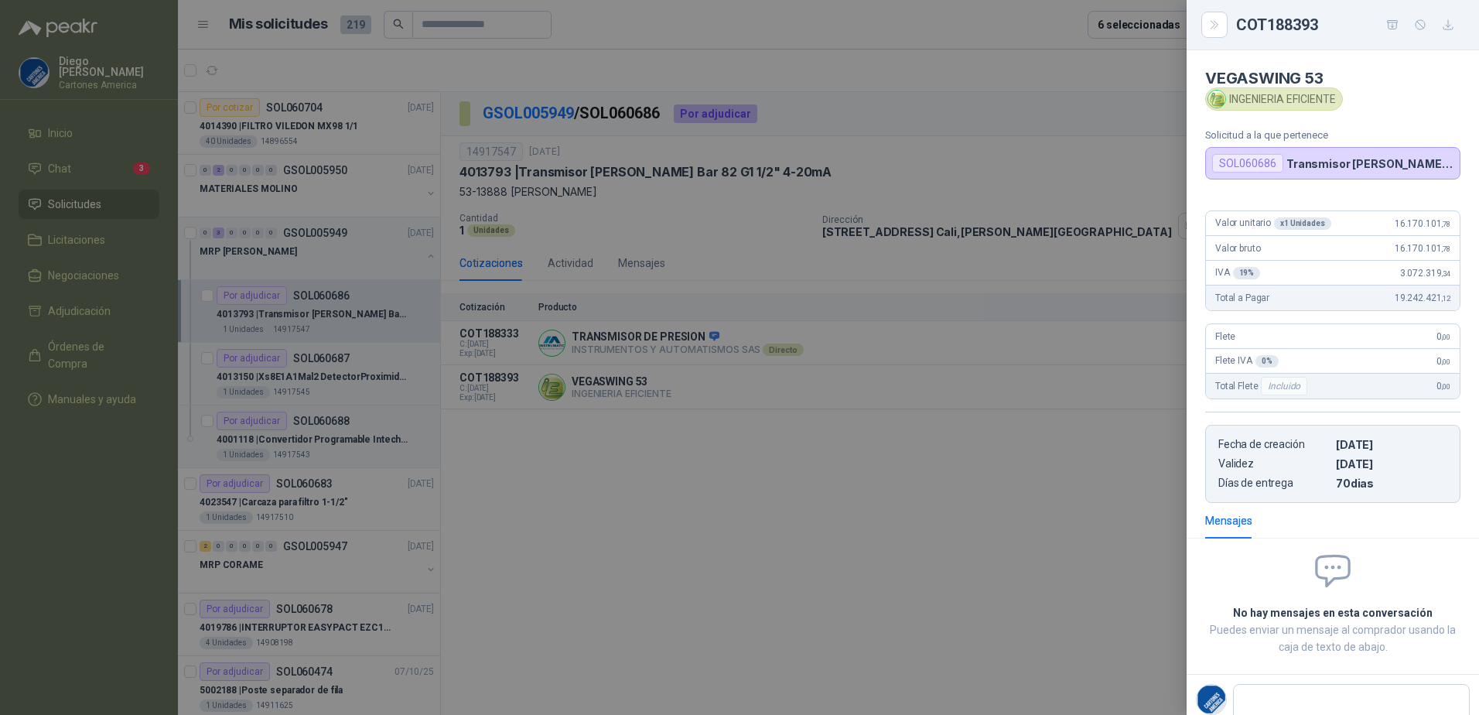
click at [917, 630] on div at bounding box center [739, 357] width 1479 height 715
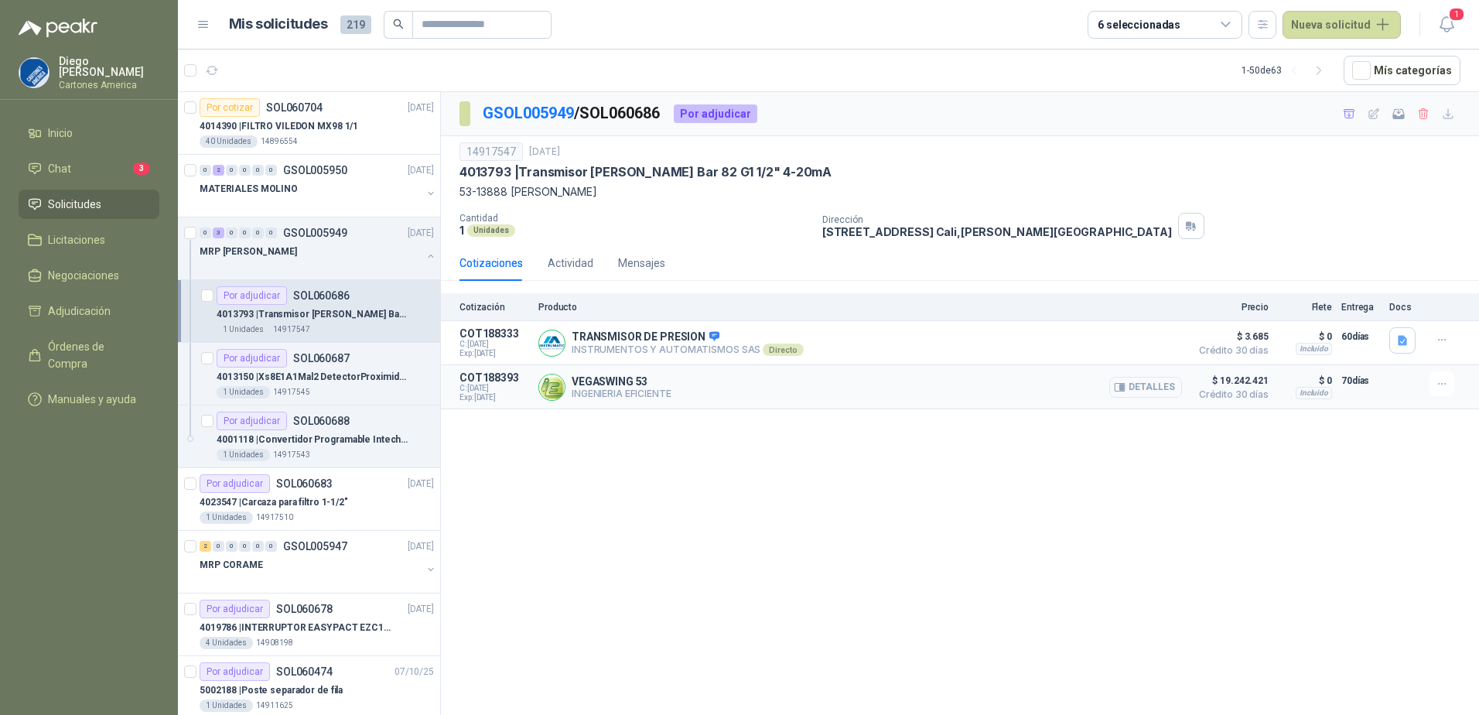
click at [1145, 388] on button "Detalles" at bounding box center [1145, 387] width 73 height 21
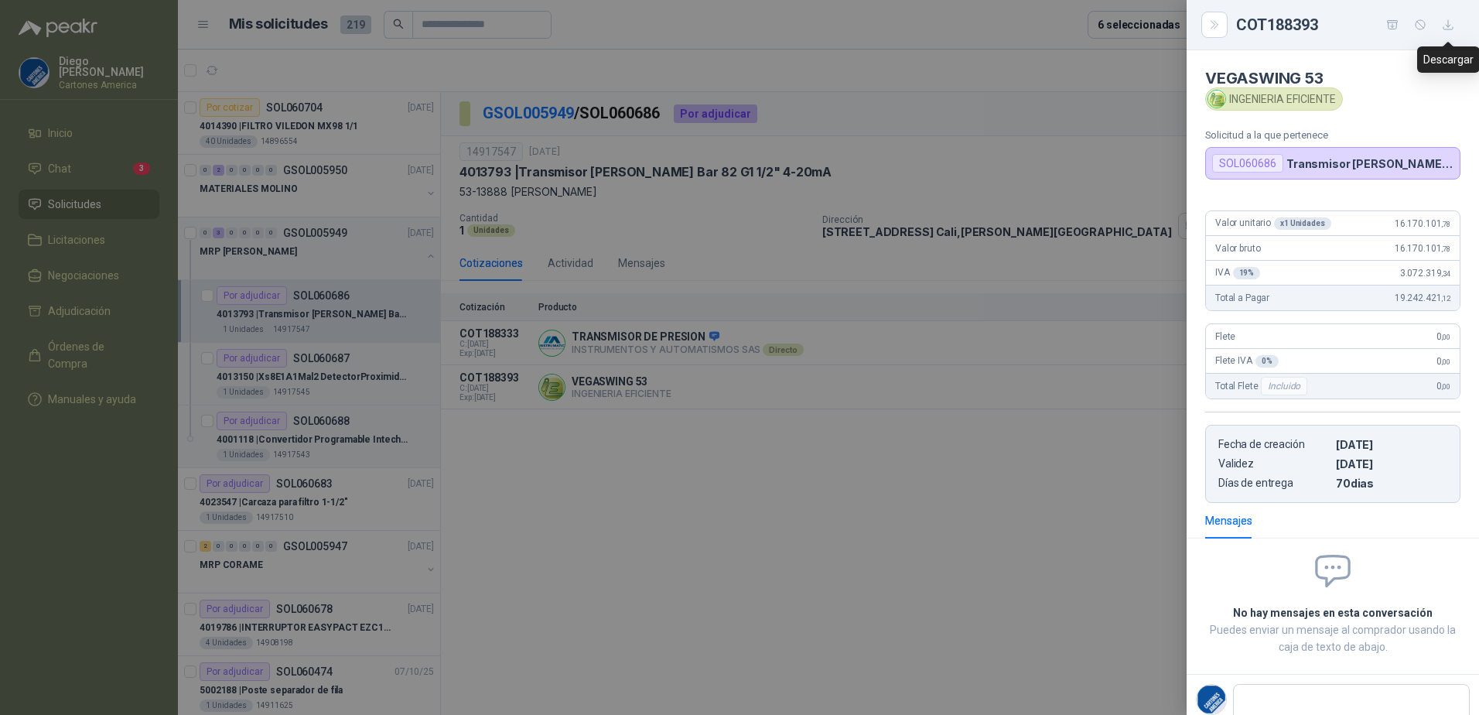
click at [1444, 26] on icon "button" at bounding box center [1448, 25] width 13 height 13
click at [950, 410] on div at bounding box center [739, 357] width 1479 height 715
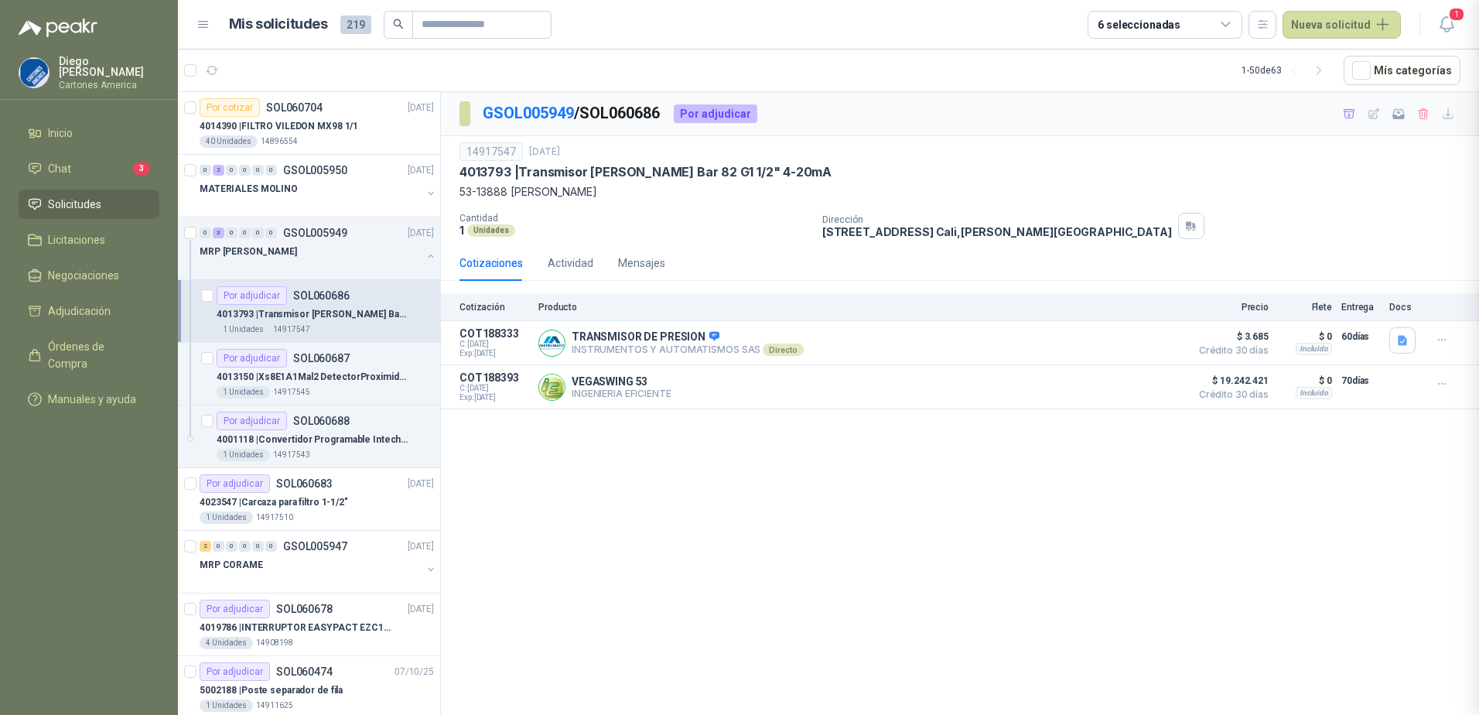
click at [949, 453] on div "GSOL005949 / SOL060686 Por adjudicar 14917547 10 oct, 2025 4013793 | Transmisor…" at bounding box center [960, 406] width 1038 height 628
click at [948, 448] on div "GSOL005949 / SOL060686 Por adjudicar 14917547 10 oct, 2025 4013793 | Transmisor…" at bounding box center [960, 406] width 1038 height 628
click at [317, 363] on p "SOL060687" at bounding box center [321, 358] width 56 height 11
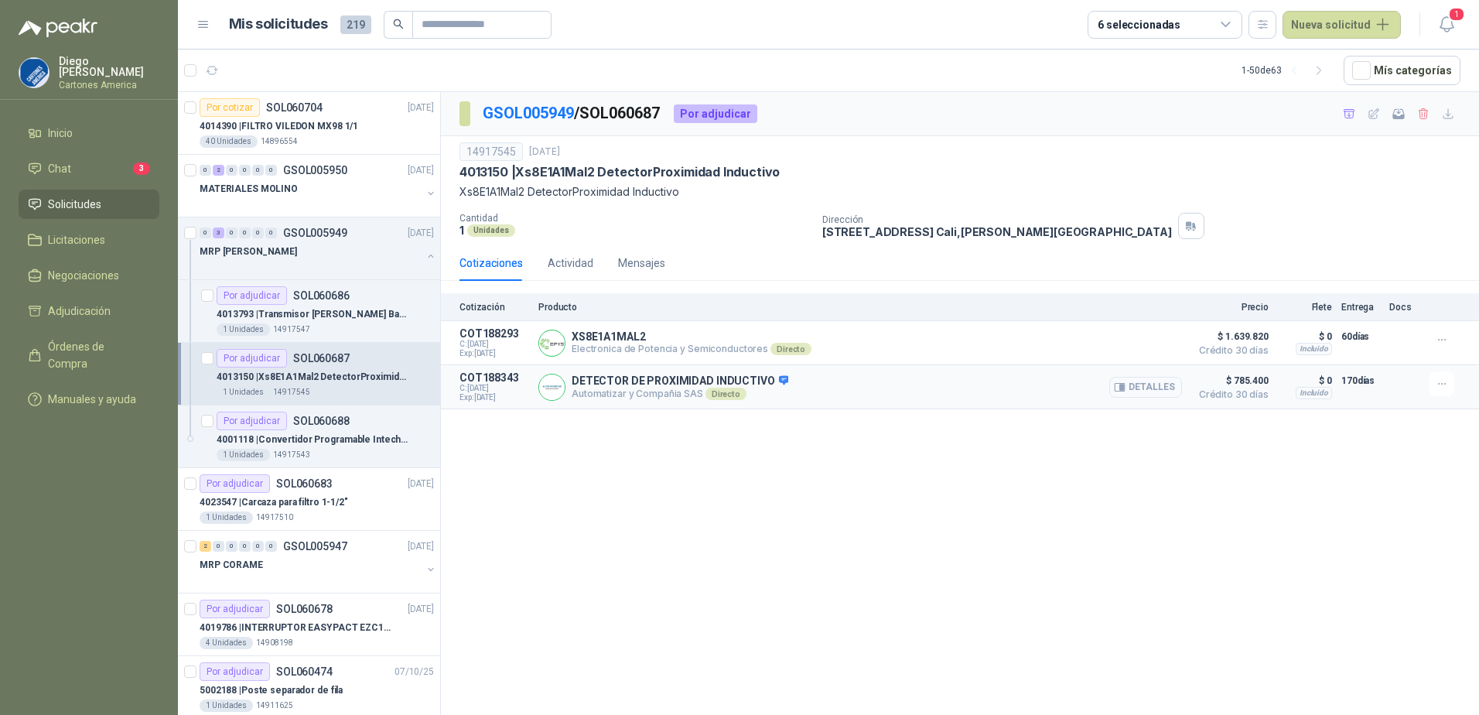
click at [1155, 390] on button "Detalles" at bounding box center [1145, 387] width 73 height 21
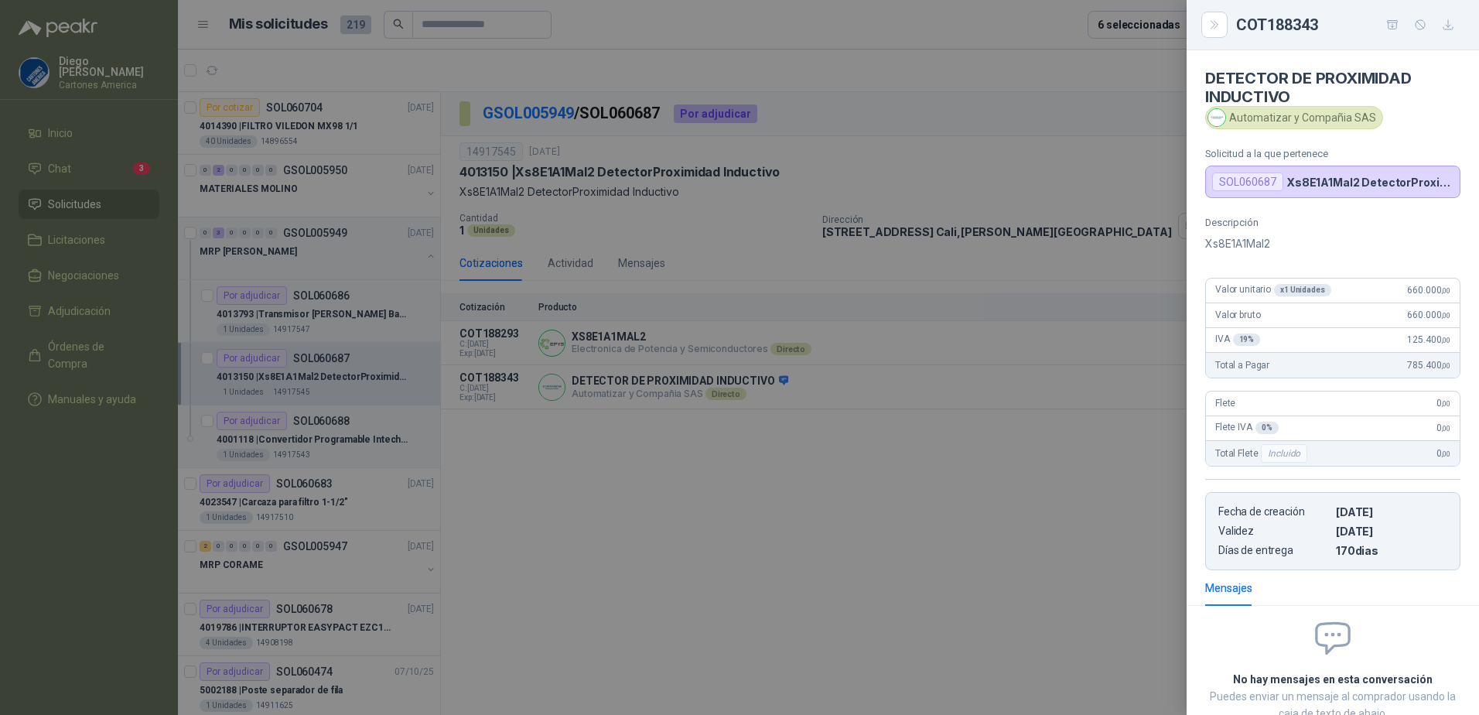
click at [1010, 504] on div at bounding box center [739, 357] width 1479 height 715
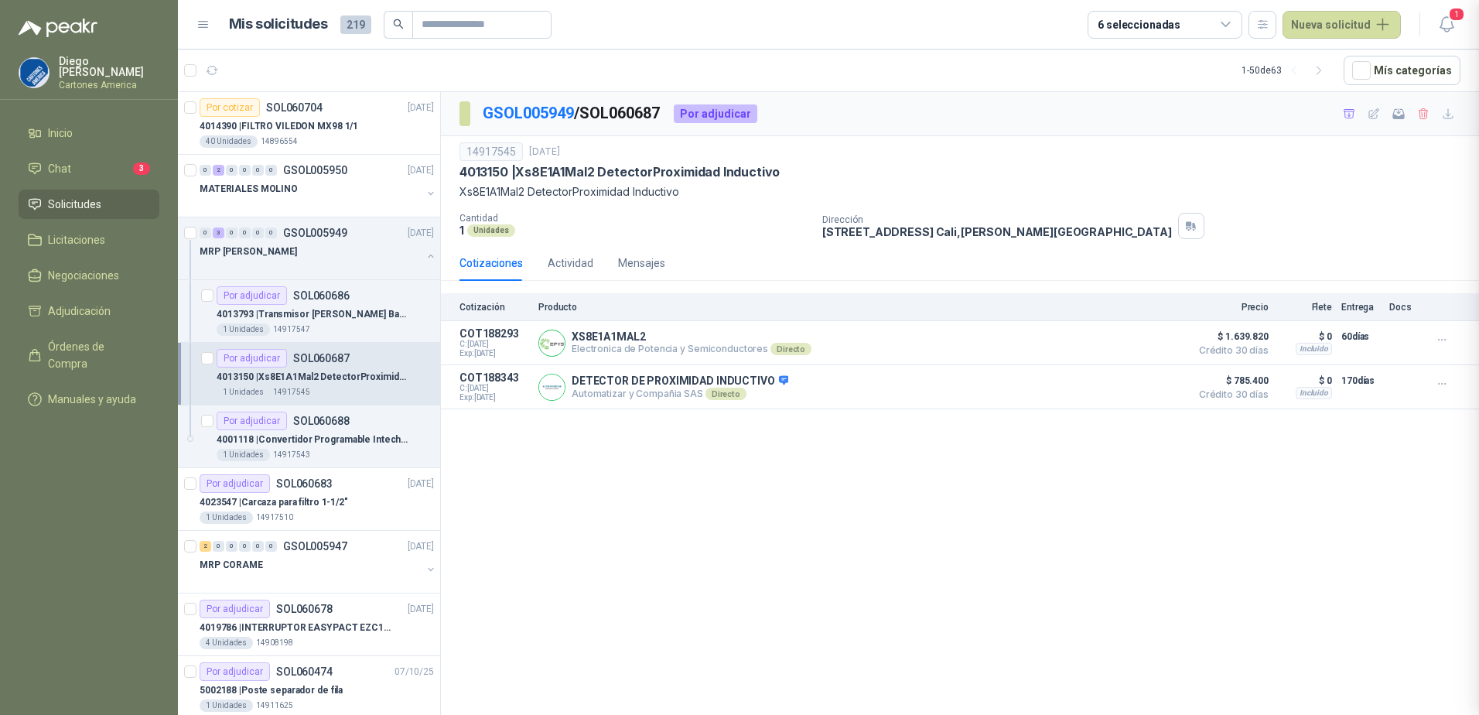
scroll to position [112, 0]
click at [1150, 385] on button "Detalles" at bounding box center [1145, 387] width 73 height 21
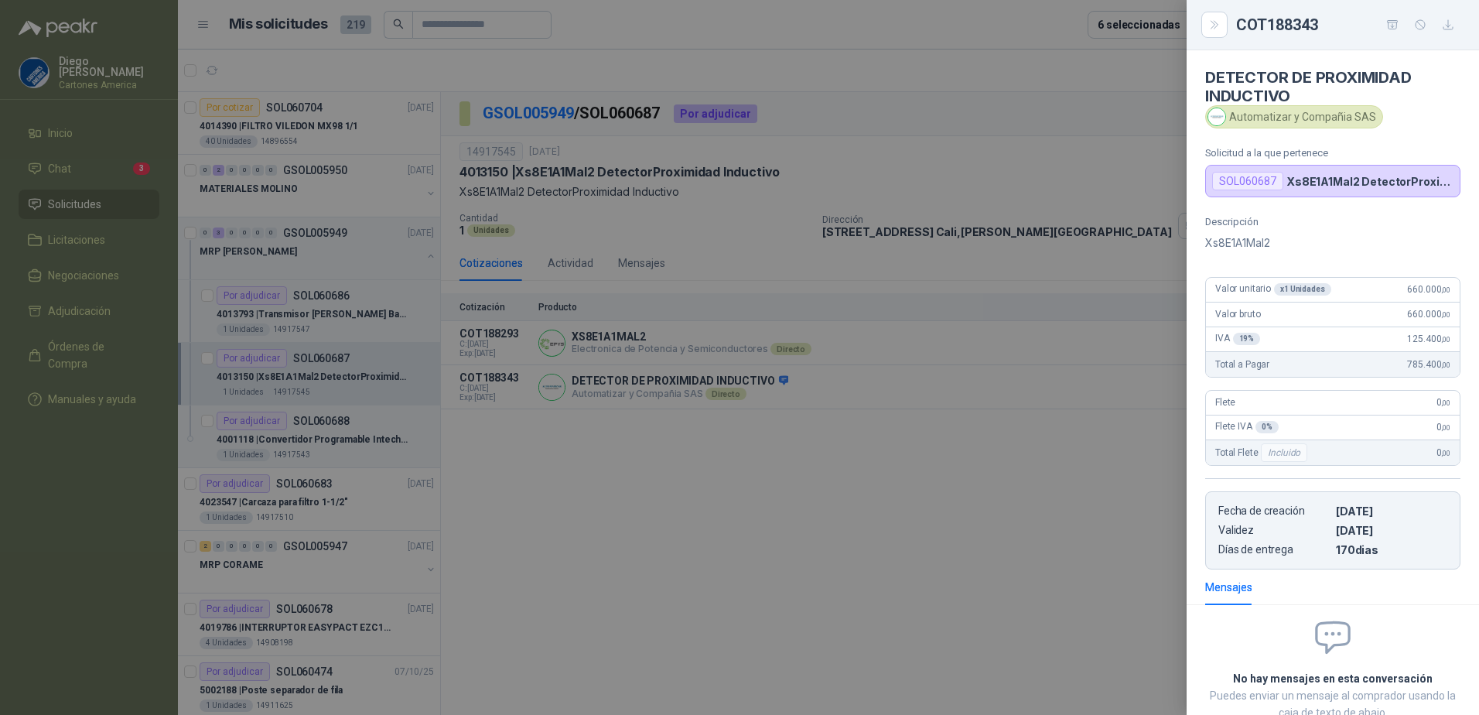
scroll to position [0, 0]
click at [1066, 461] on div at bounding box center [739, 357] width 1479 height 715
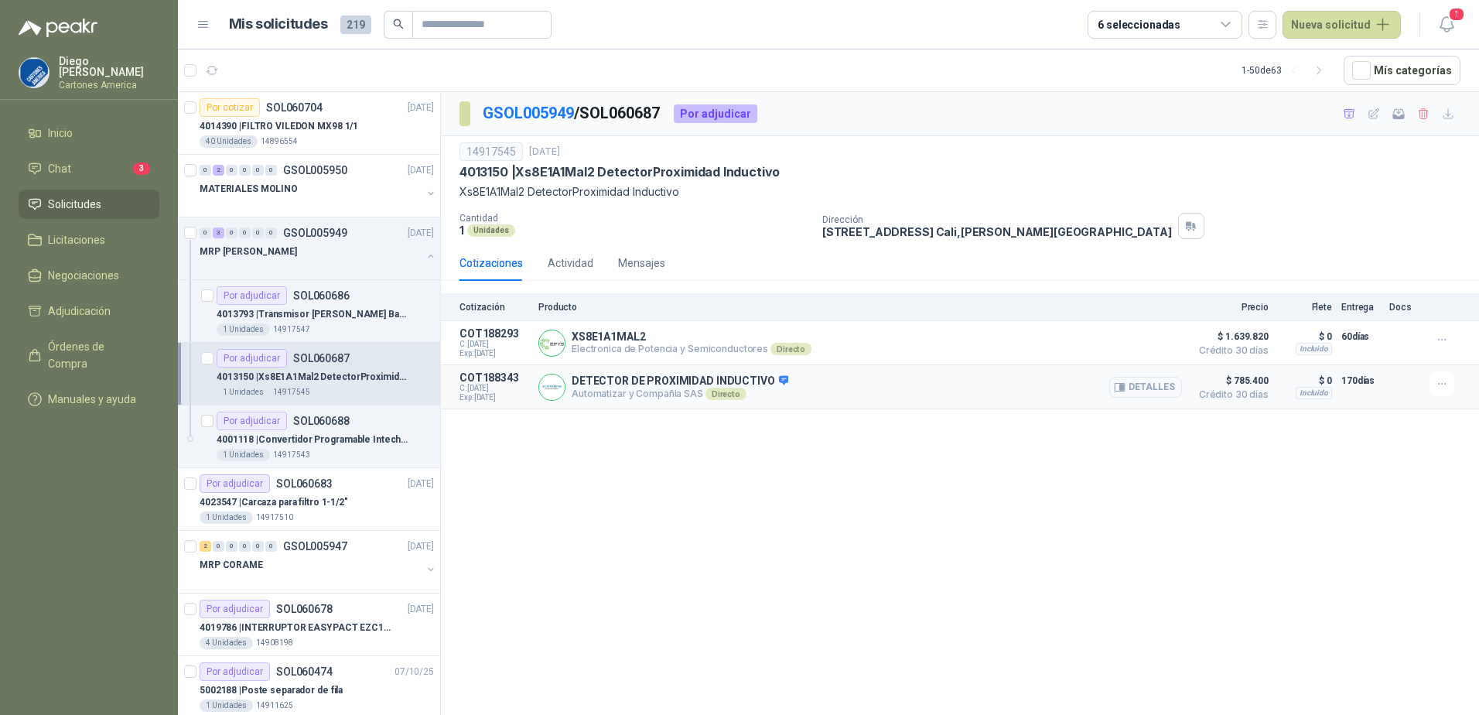
click at [1146, 387] on button "Detalles" at bounding box center [1145, 387] width 73 height 21
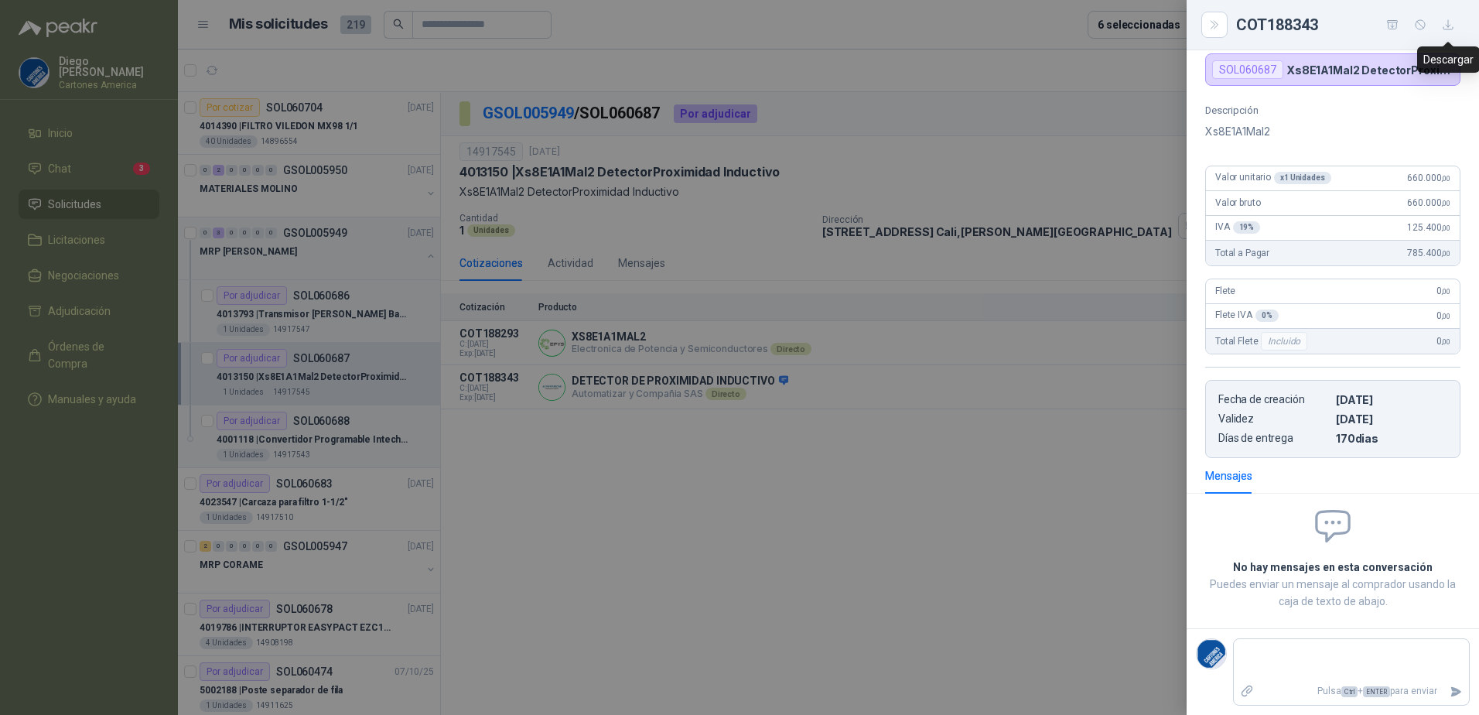
click at [1449, 29] on icon "button" at bounding box center [1448, 25] width 13 height 13
click at [692, 500] on div at bounding box center [739, 357] width 1479 height 715
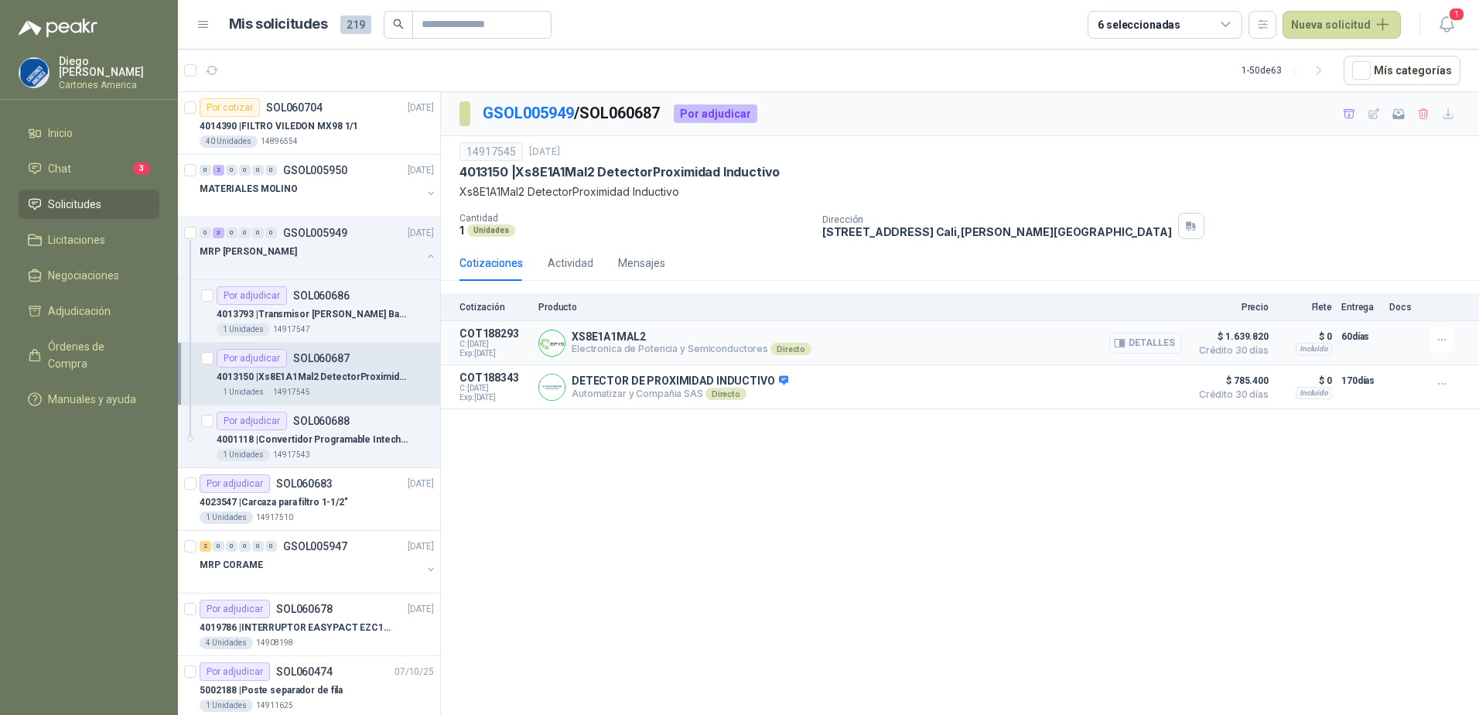
click at [1152, 341] on button "Detalles" at bounding box center [1145, 343] width 73 height 21
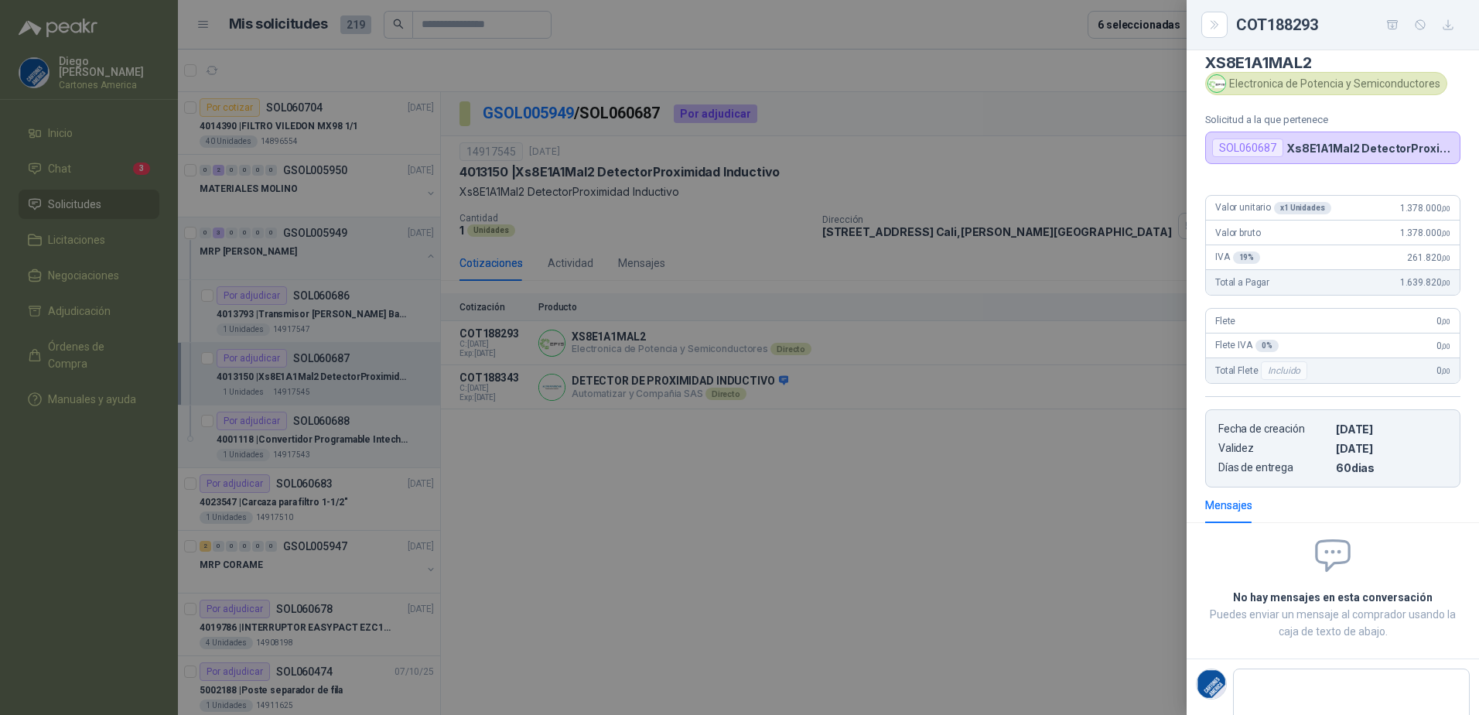
scroll to position [0, 0]
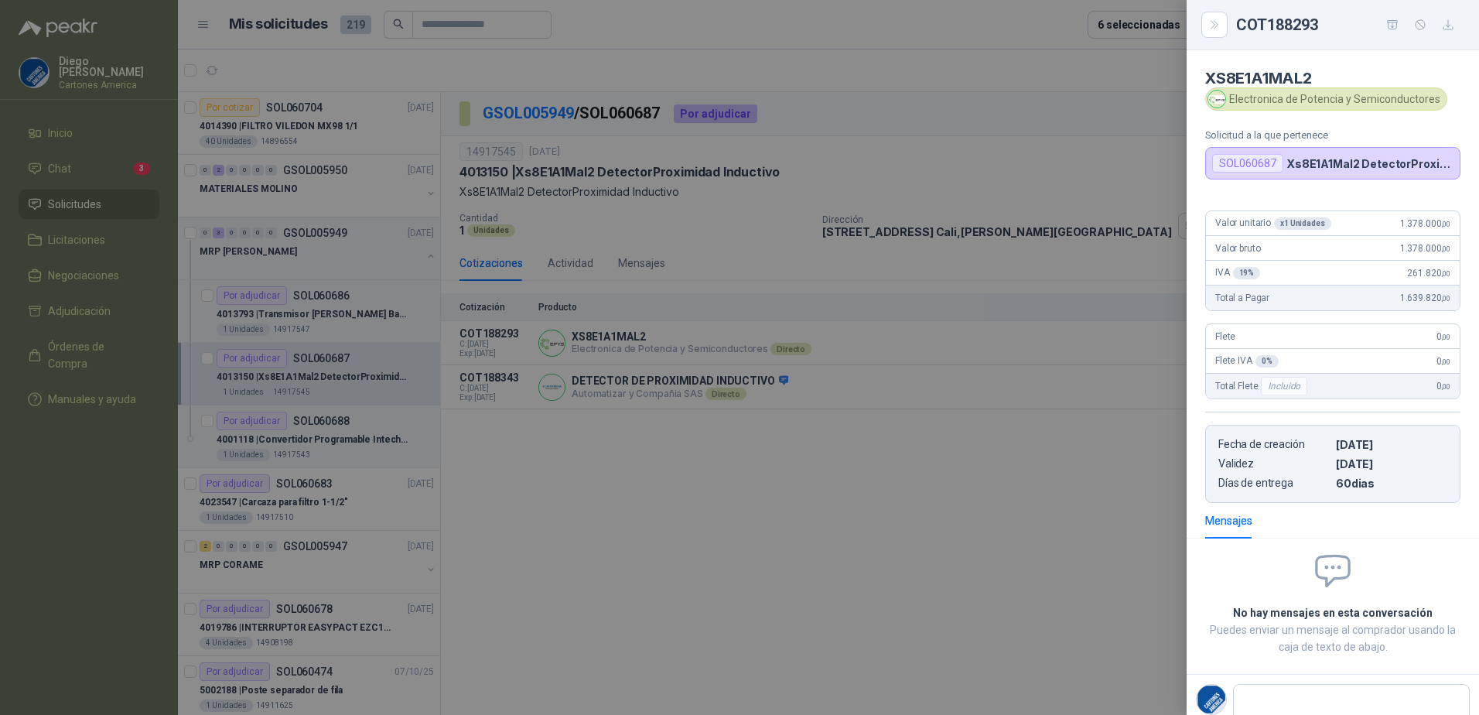
click at [1447, 32] on button "button" at bounding box center [1448, 24] width 25 height 25
drag, startPoint x: 889, startPoint y: 480, endPoint x: 903, endPoint y: 476, distance: 14.7
click at [893, 480] on div at bounding box center [739, 357] width 1479 height 715
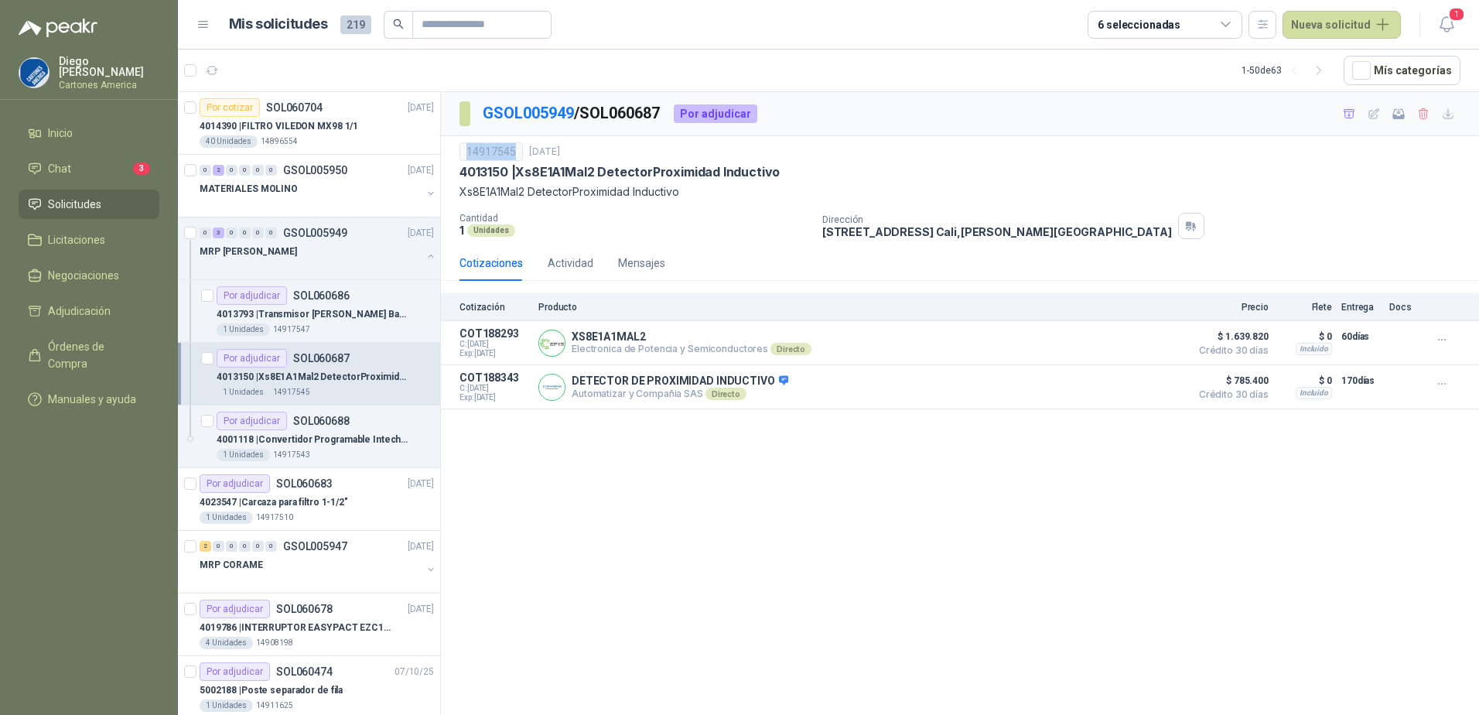
drag, startPoint x: 509, startPoint y: 149, endPoint x: 453, endPoint y: 158, distance: 56.5
click at [453, 158] on div "14917545 10 oct, 2025 4013150 | Xs8E1A1Mal2 DetectorProximidad Inductivo Xs8E1…" at bounding box center [960, 190] width 1038 height 109
copy div "14917545"
click at [319, 132] on p "4014390 | FILTRO VILEDON MX98 1/1" at bounding box center [279, 126] width 159 height 15
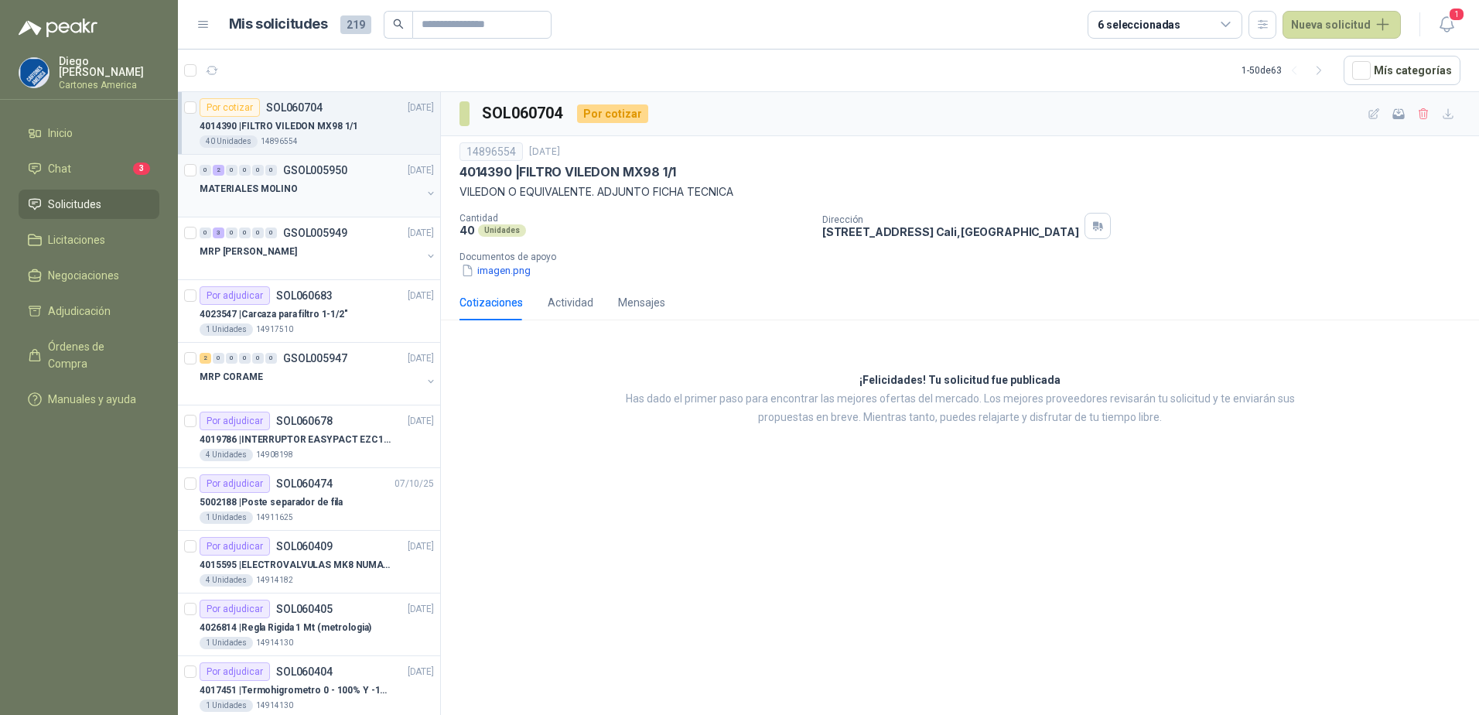
click at [346, 173] on p "GSOL005950" at bounding box center [315, 170] width 64 height 11
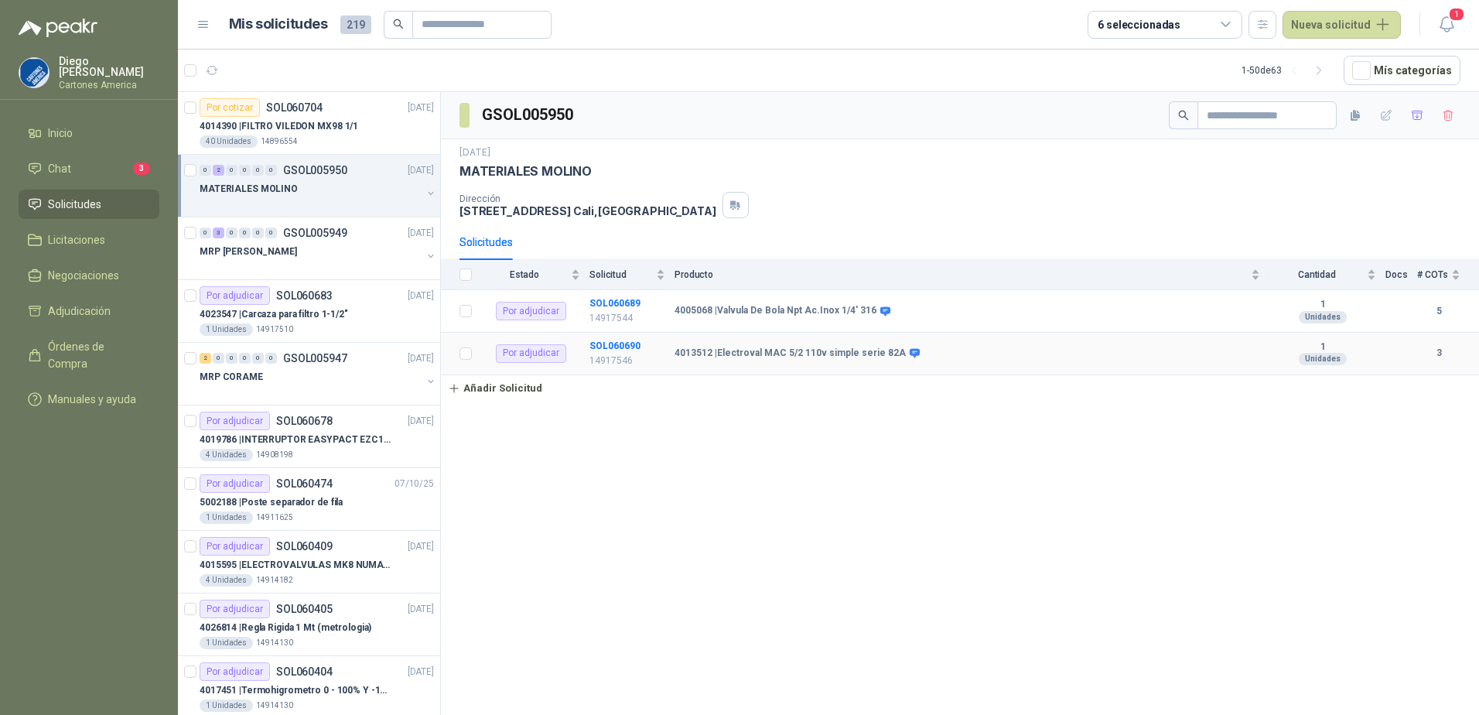
click at [819, 361] on td "4013512 | Electroval MAC 5/2 110v simple serie 82A" at bounding box center [972, 354] width 595 height 43
click at [616, 348] on b "SOL060690" at bounding box center [614, 345] width 51 height 11
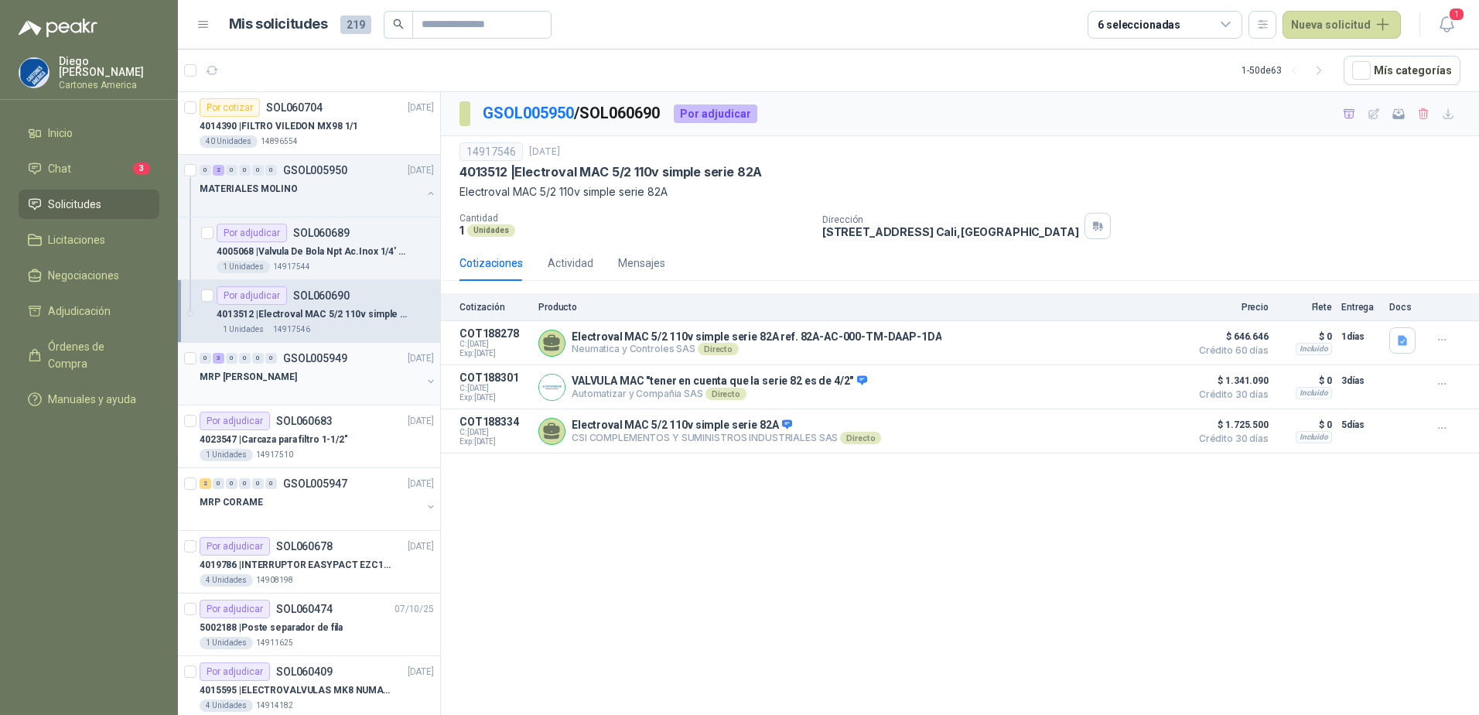
click at [360, 371] on div "MRP [PERSON_NAME]" at bounding box center [311, 376] width 222 height 19
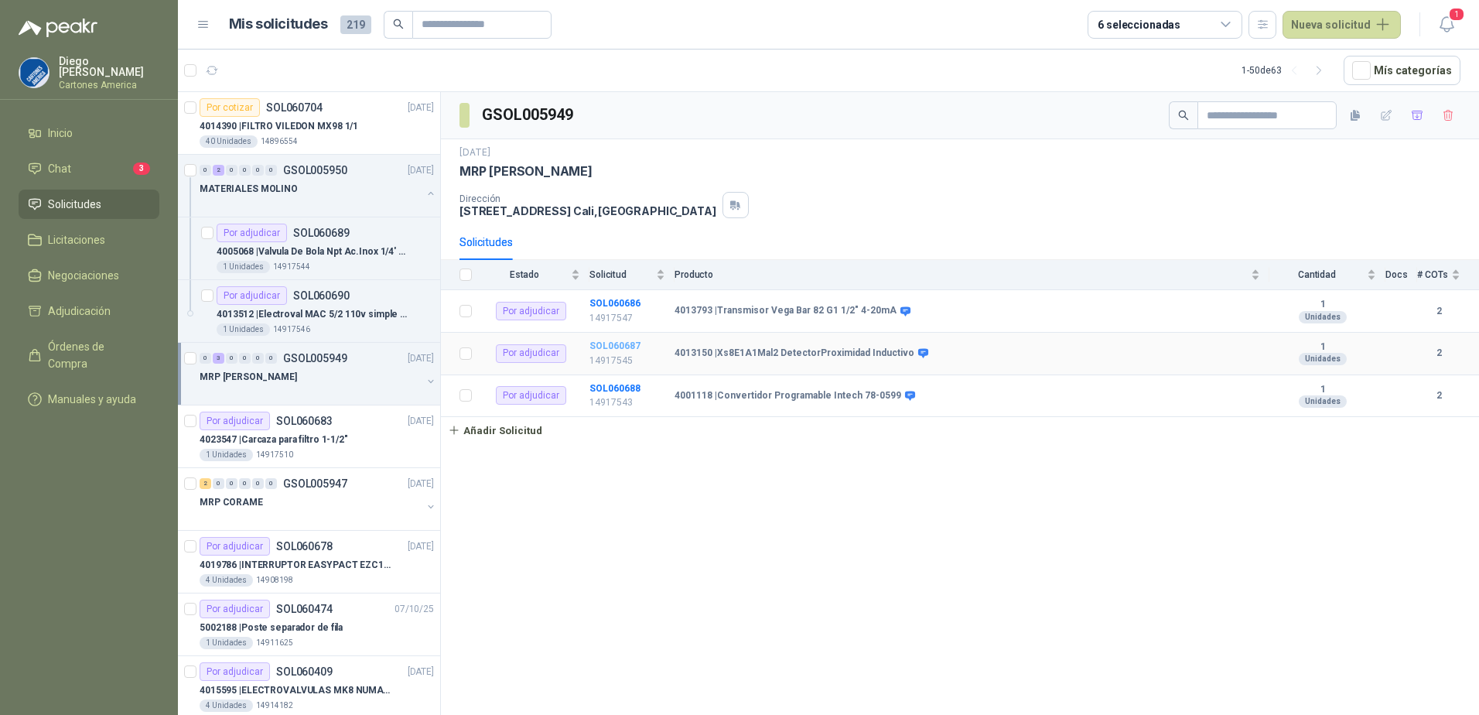
click at [607, 350] on b "SOL060687" at bounding box center [614, 345] width 51 height 11
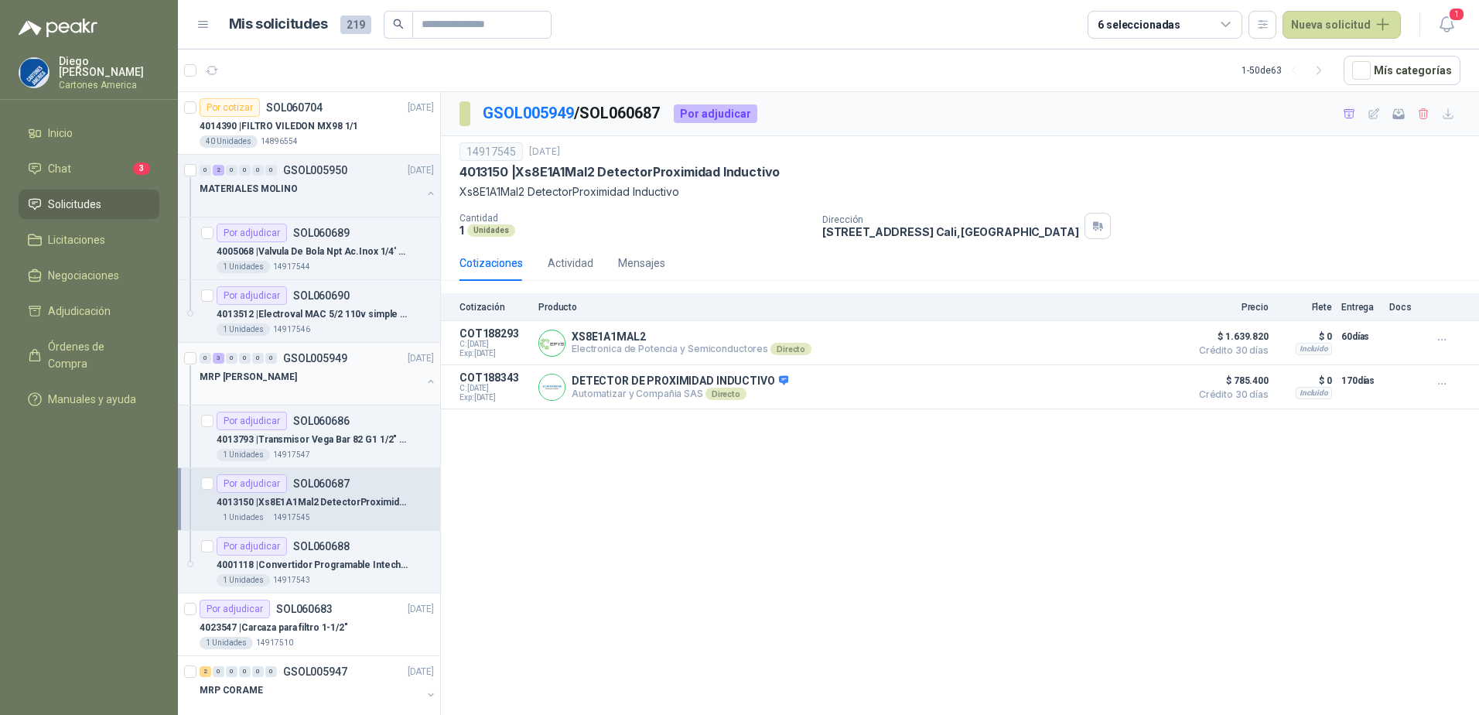
click at [425, 378] on button "button" at bounding box center [431, 381] width 12 height 12
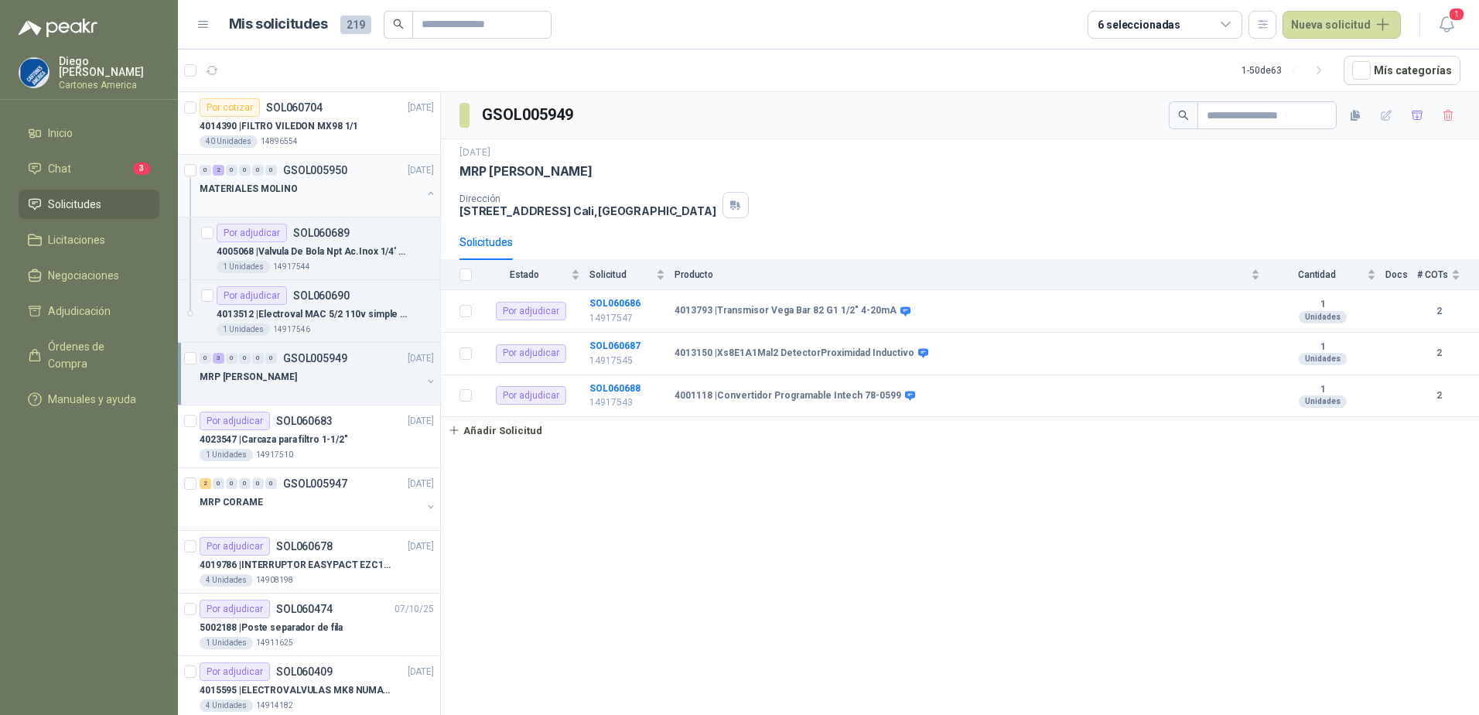
click at [425, 193] on button "button" at bounding box center [431, 193] width 12 height 12
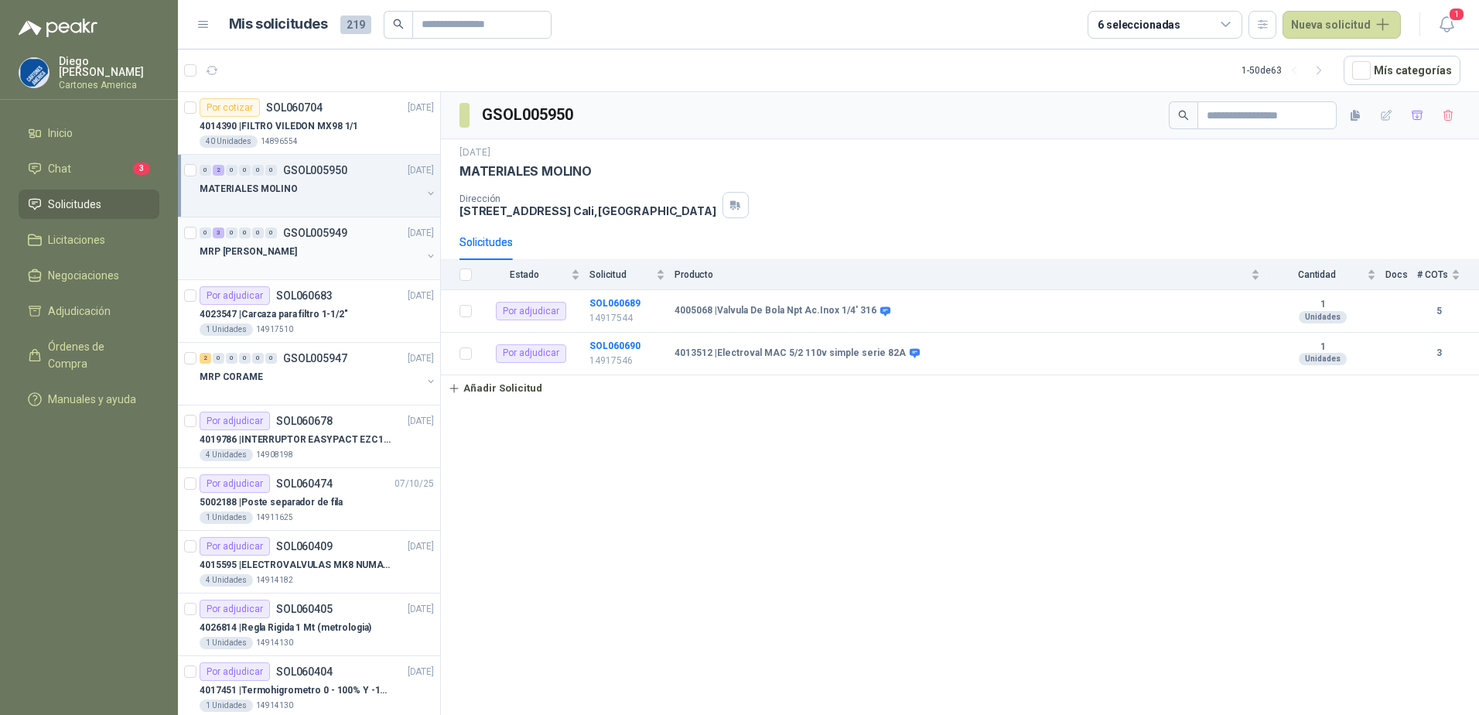
click at [425, 257] on button "button" at bounding box center [431, 256] width 12 height 12
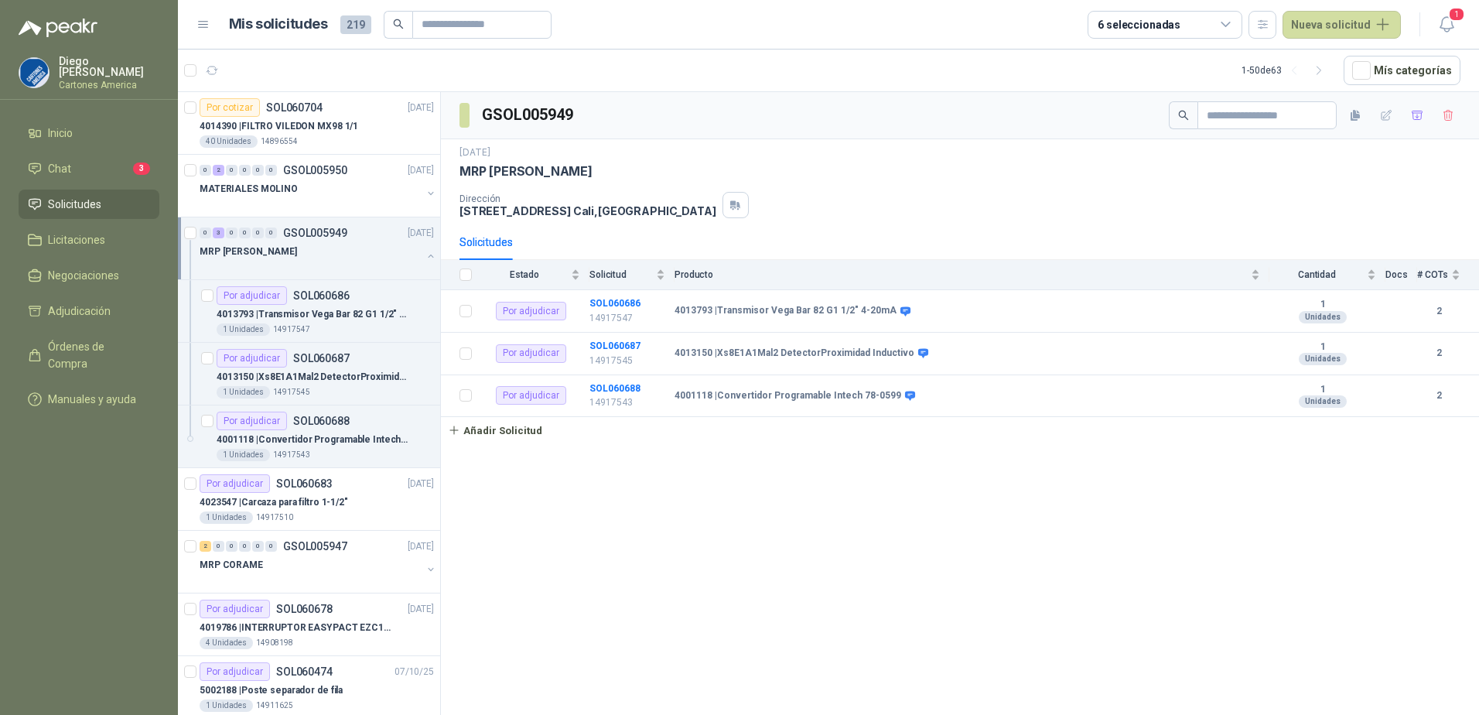
click at [425, 257] on button "button" at bounding box center [431, 256] width 12 height 12
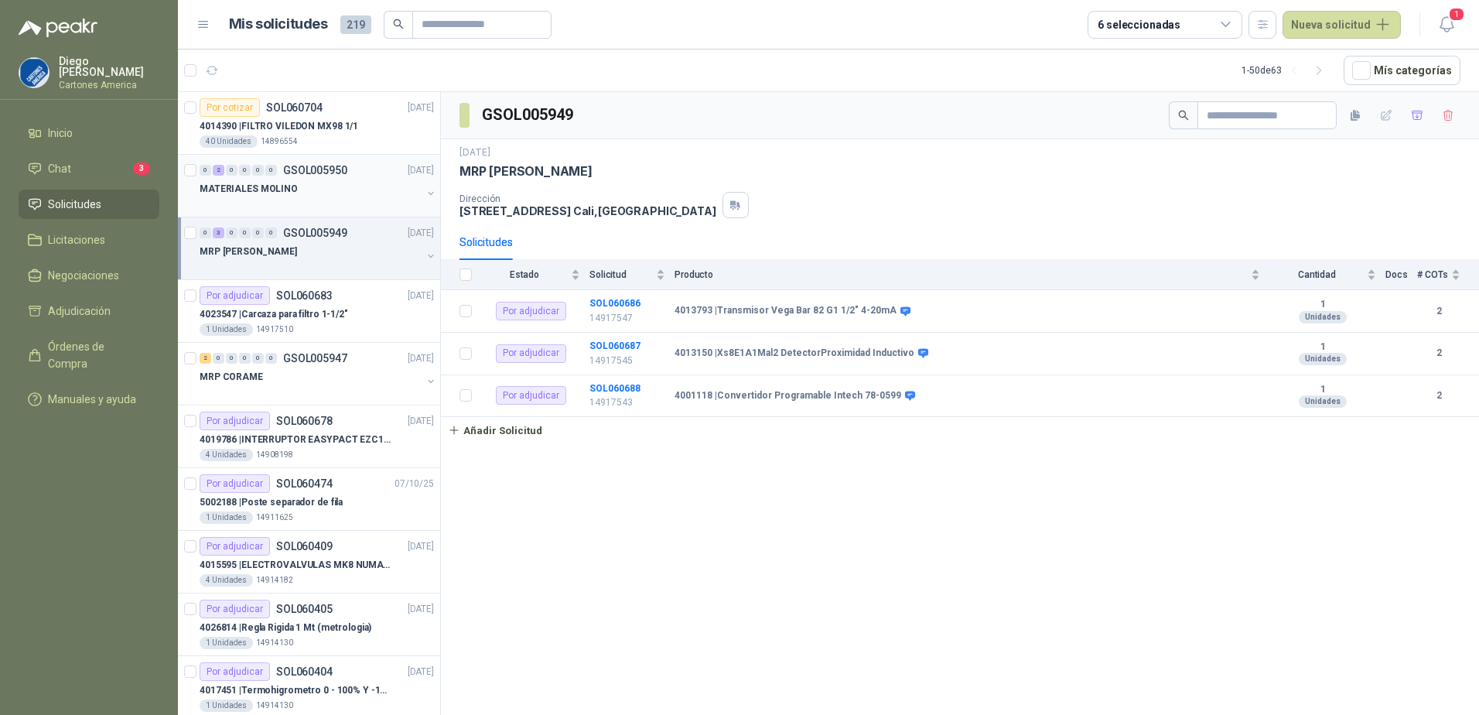
click at [321, 170] on p "GSOL005950" at bounding box center [315, 170] width 64 height 11
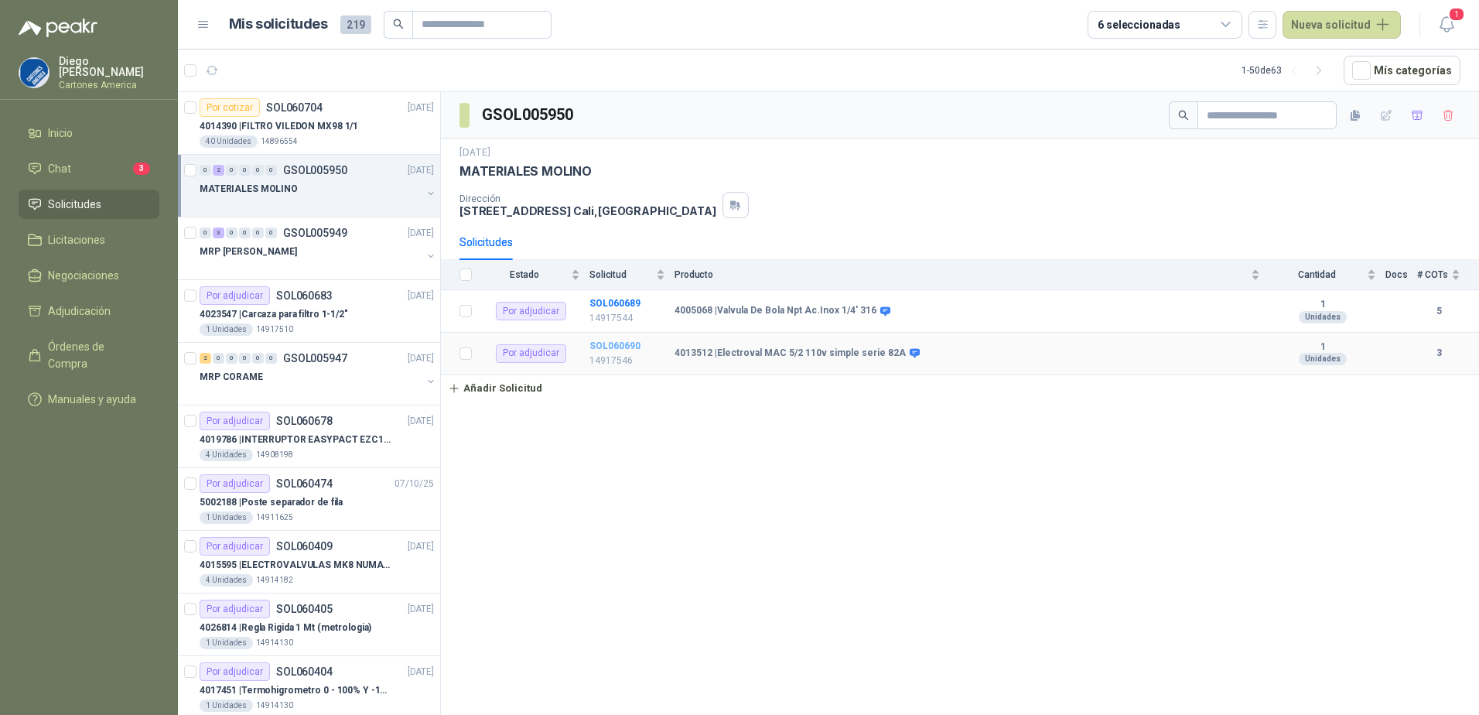
click at [610, 343] on b "SOL060690" at bounding box center [614, 345] width 51 height 11
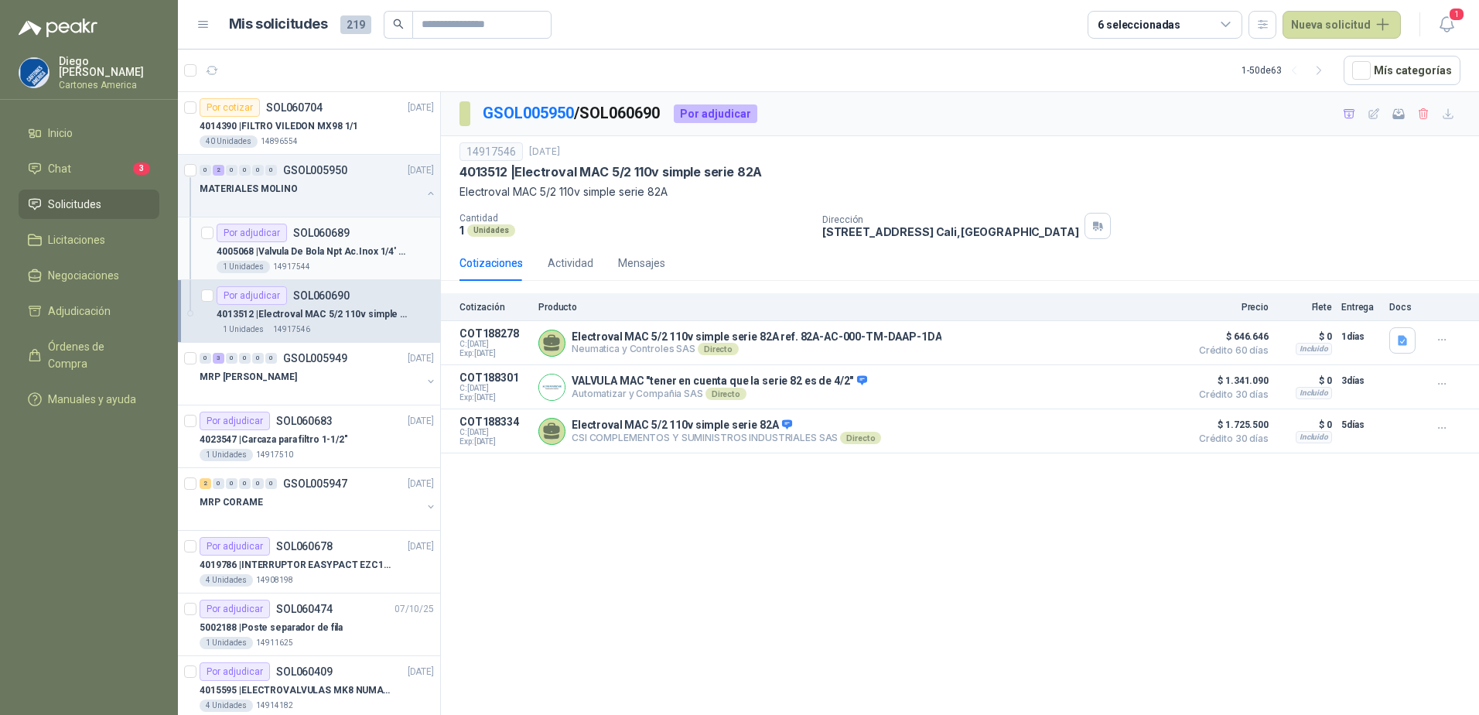
click at [340, 260] on div "4005068 | Valvula De Bola Npt Ac.Inox 1/4' 316" at bounding box center [325, 251] width 217 height 19
